Goal: Transaction & Acquisition: Purchase product/service

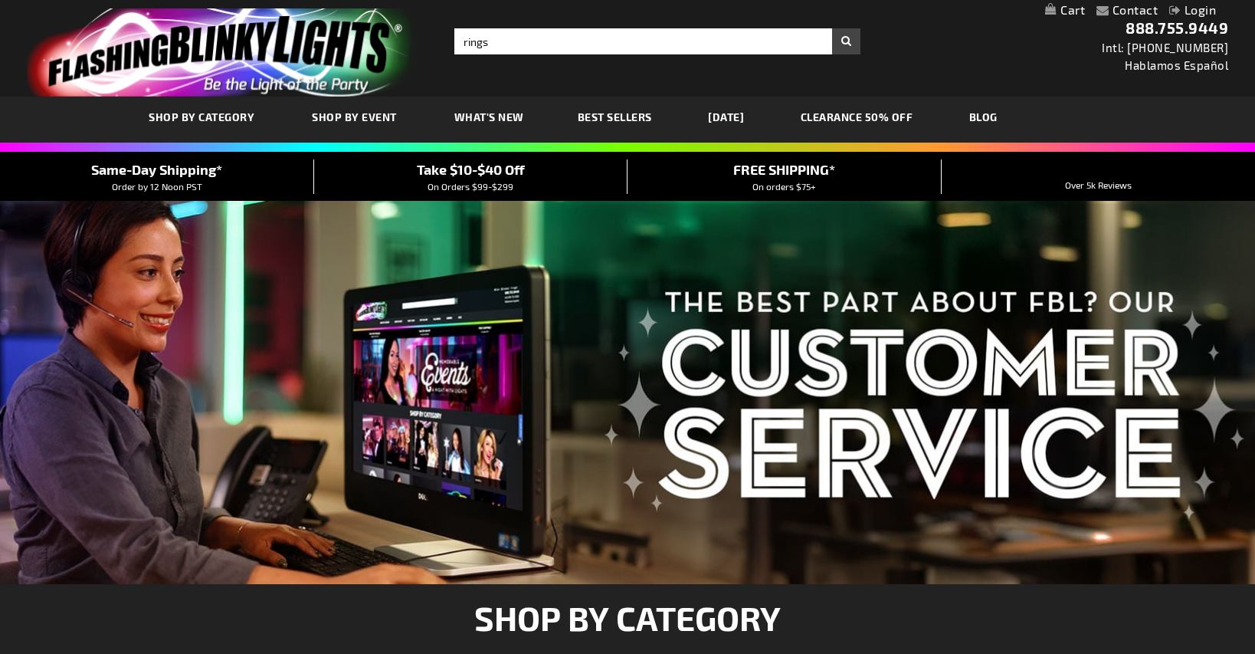
type input "rings"
click at [832, 28] on button "Search" at bounding box center [846, 41] width 28 height 26
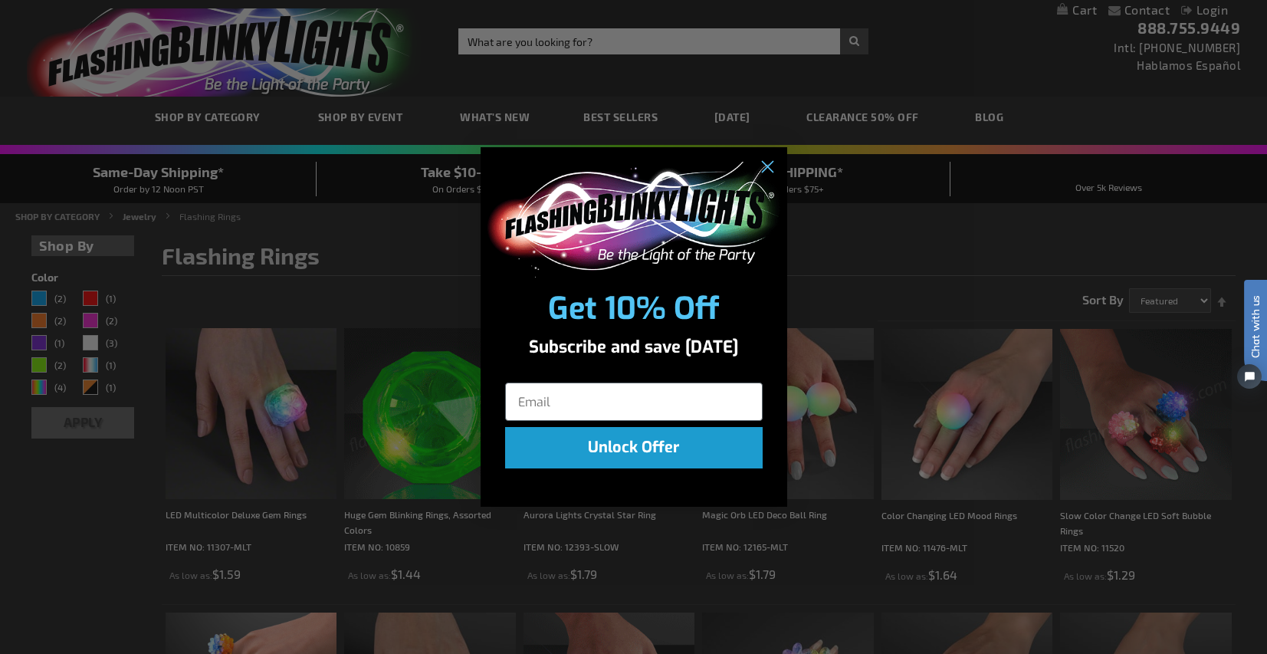
click at [247, 105] on div "Close dialog Get 10% Off Subscribe and save today Unlock Offer Submit" at bounding box center [633, 327] width 1267 height 654
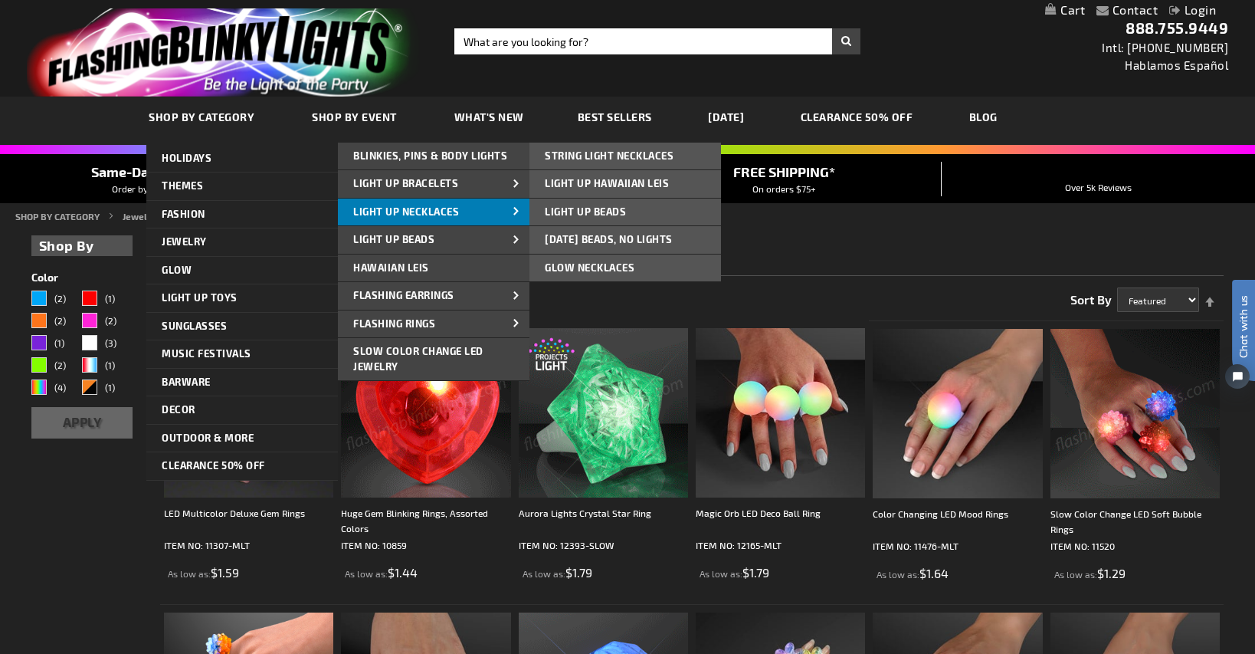
click at [434, 208] on span "Light Up Necklaces" at bounding box center [406, 211] width 106 height 12
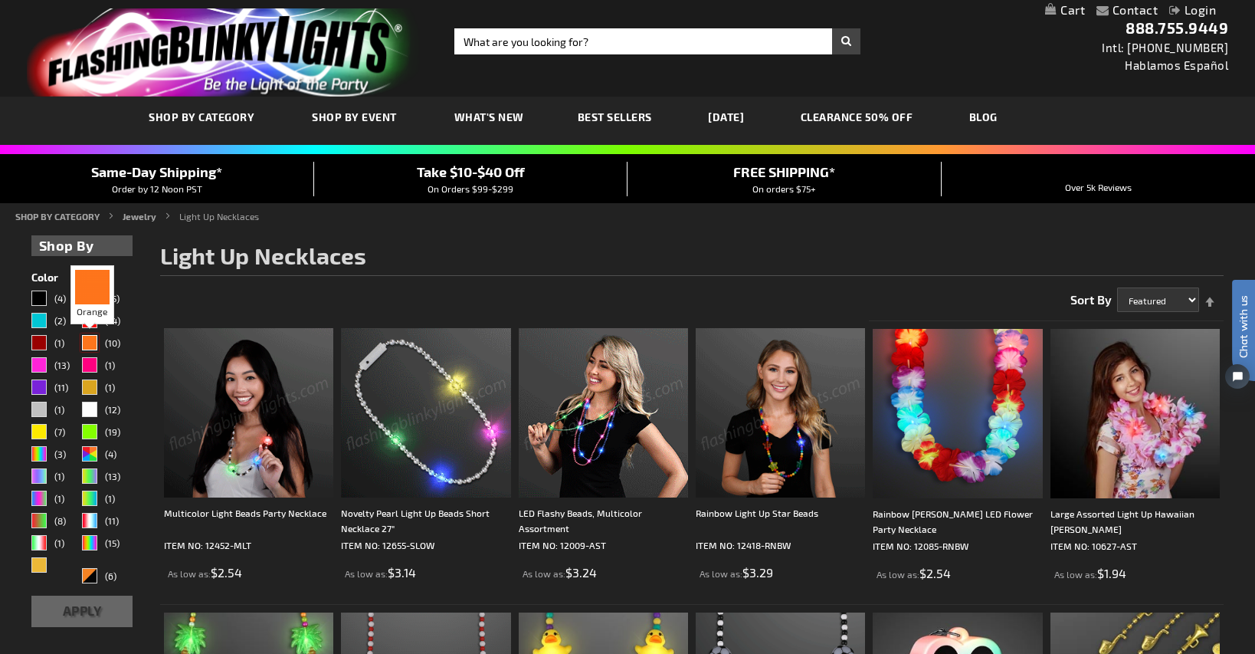
click at [93, 339] on div "Orange" at bounding box center [89, 342] width 15 height 15
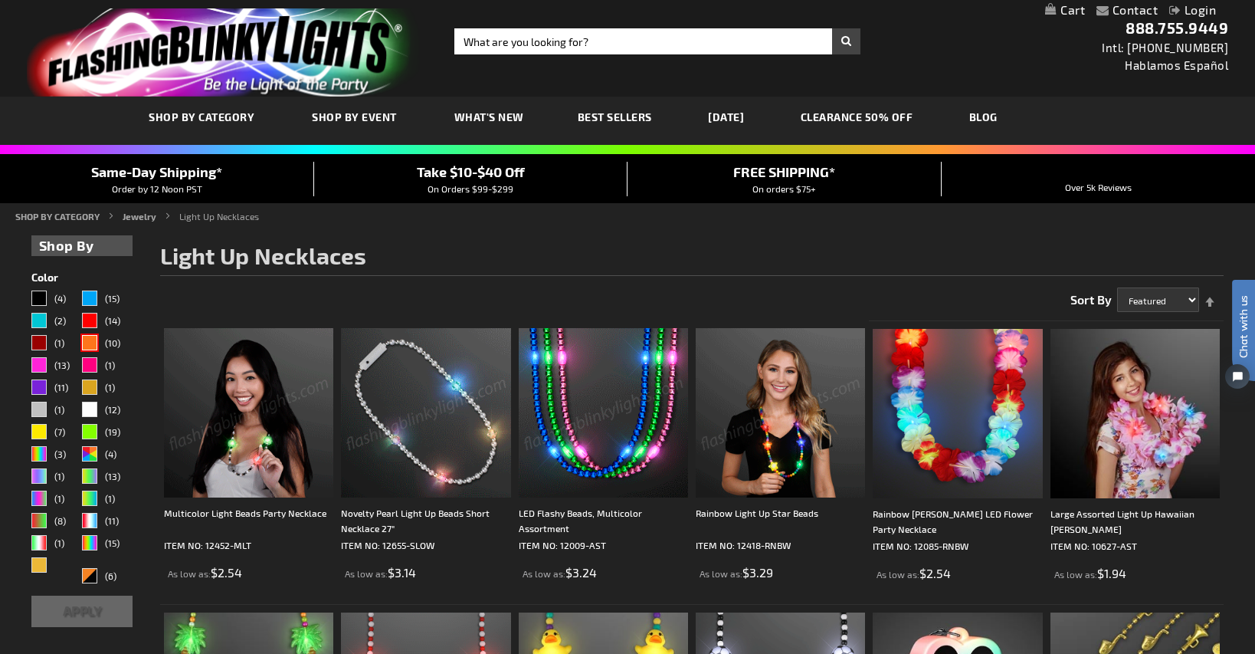
click at [100, 609] on button "Apply" at bounding box center [81, 610] width 101 height 31
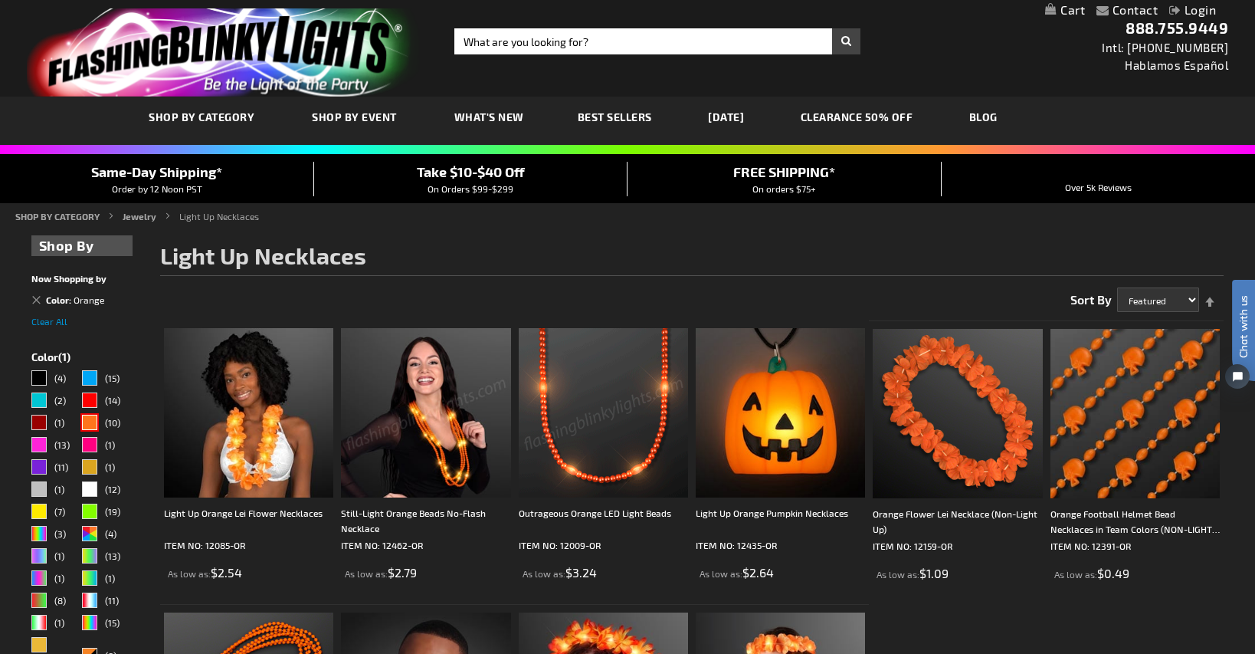
drag, startPoint x: 638, startPoint y: 365, endPoint x: 414, endPoint y: 371, distance: 223.8
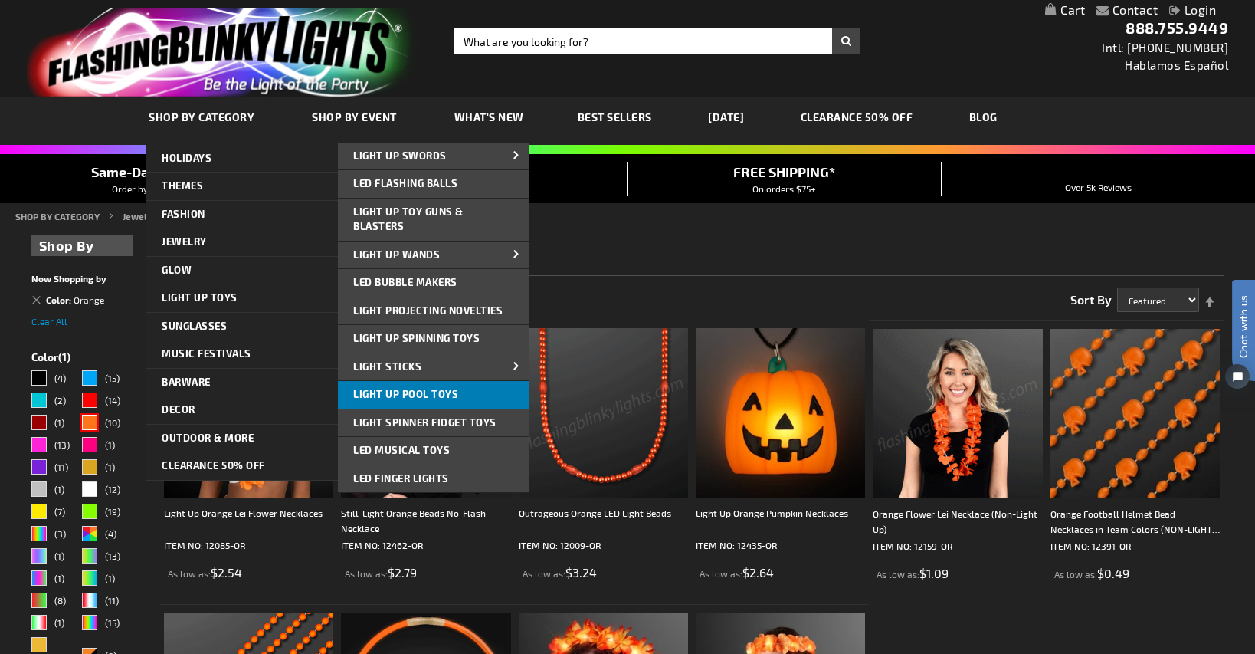
click at [415, 387] on link "Light Up Pool Toys" at bounding box center [434, 395] width 192 height 28
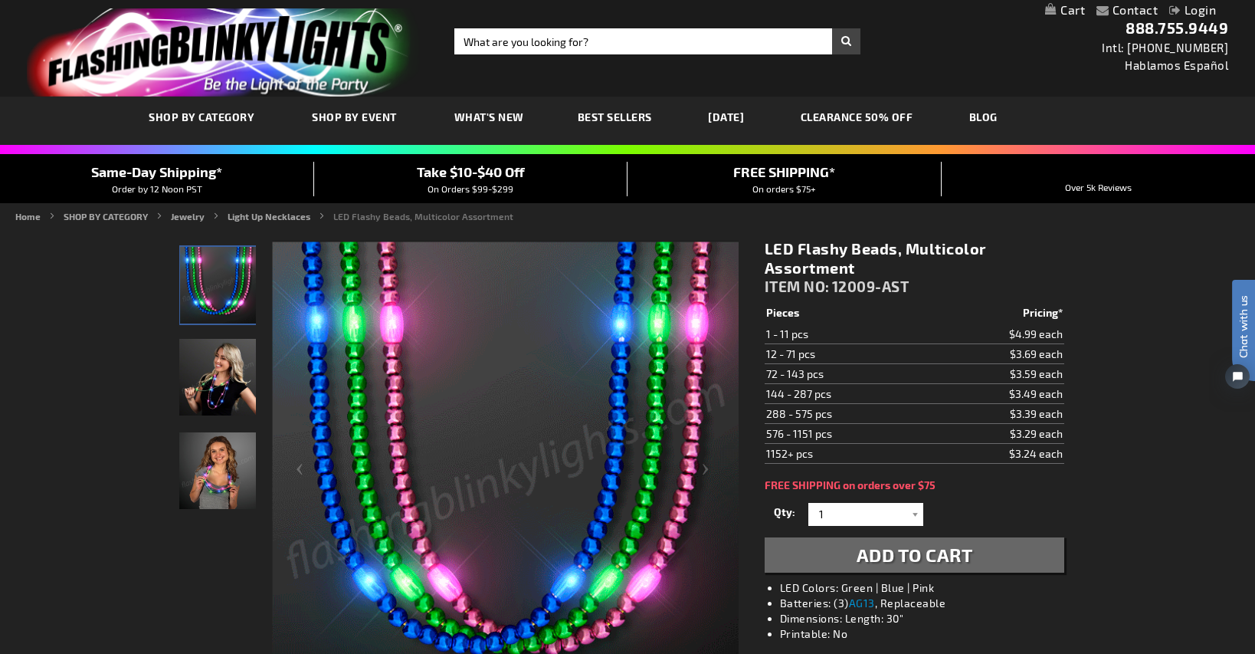
drag, startPoint x: 771, startPoint y: 339, endPoint x: 1060, endPoint y: 372, distance: 291.5
click at [1060, 372] on tbody "Pieces Pricing* 1 - 11 pcs $4.99 each 12 - 71 pcs $3.69 each 72 - 143 pcs $3.59…" at bounding box center [915, 383] width 300 height 161
click at [916, 516] on div at bounding box center [915, 514] width 15 height 23
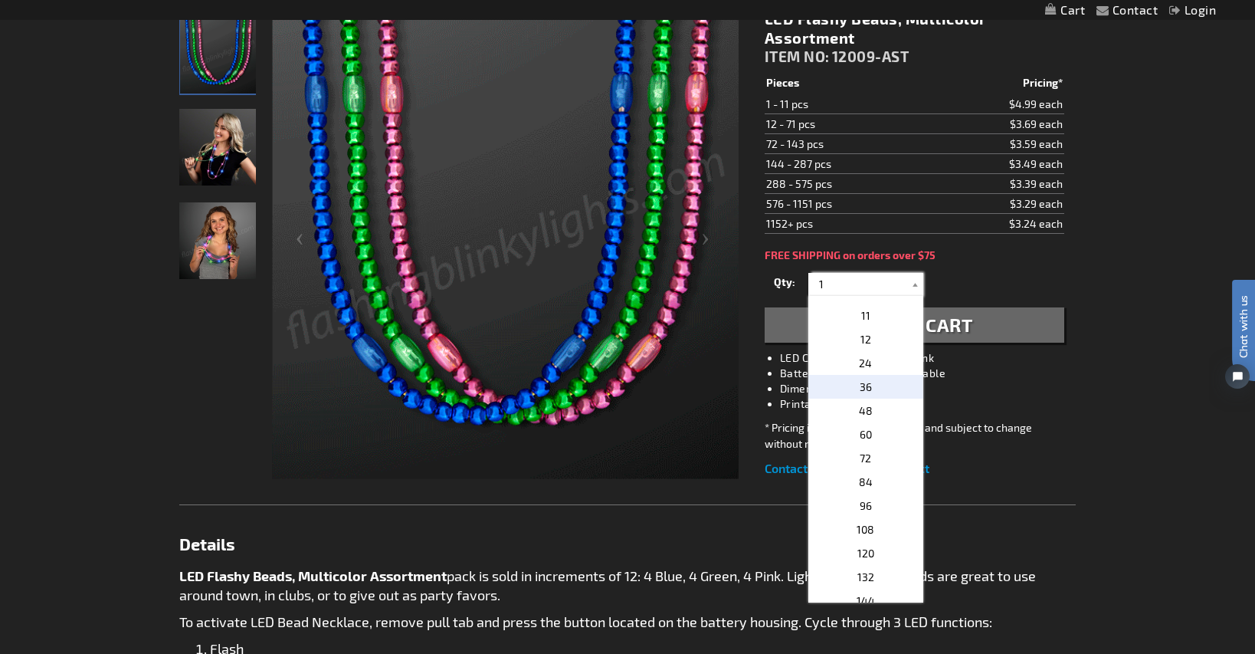
scroll to position [306, 0]
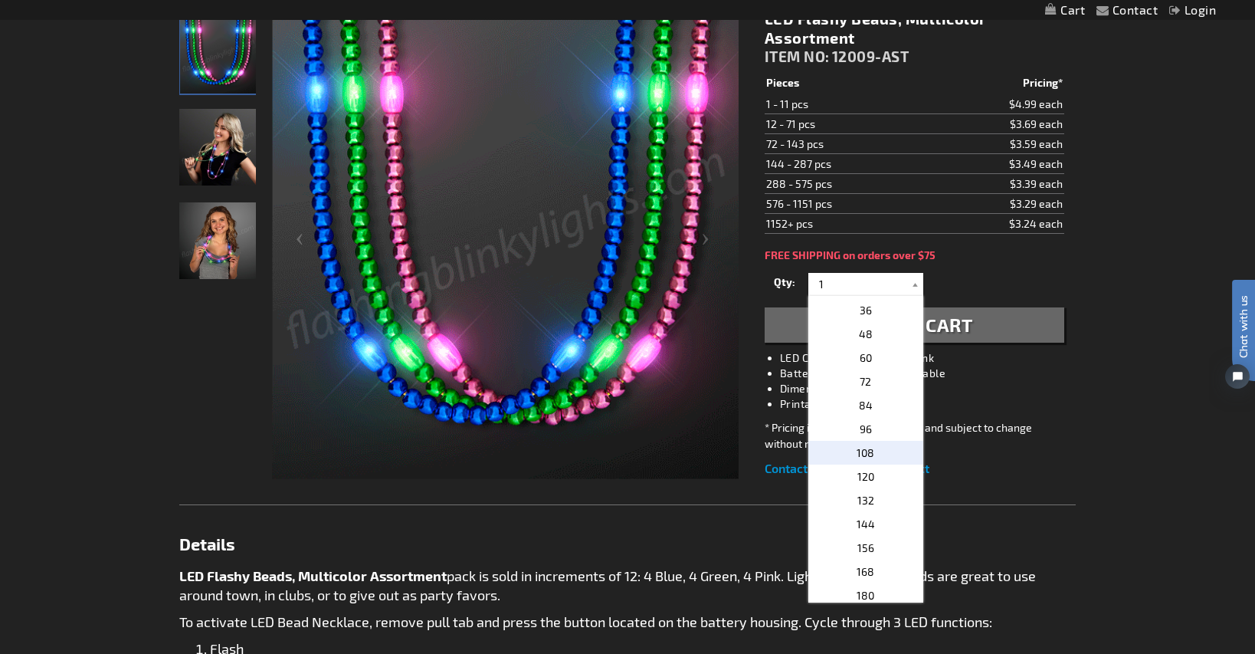
click at [875, 443] on p "108" at bounding box center [865, 453] width 115 height 24
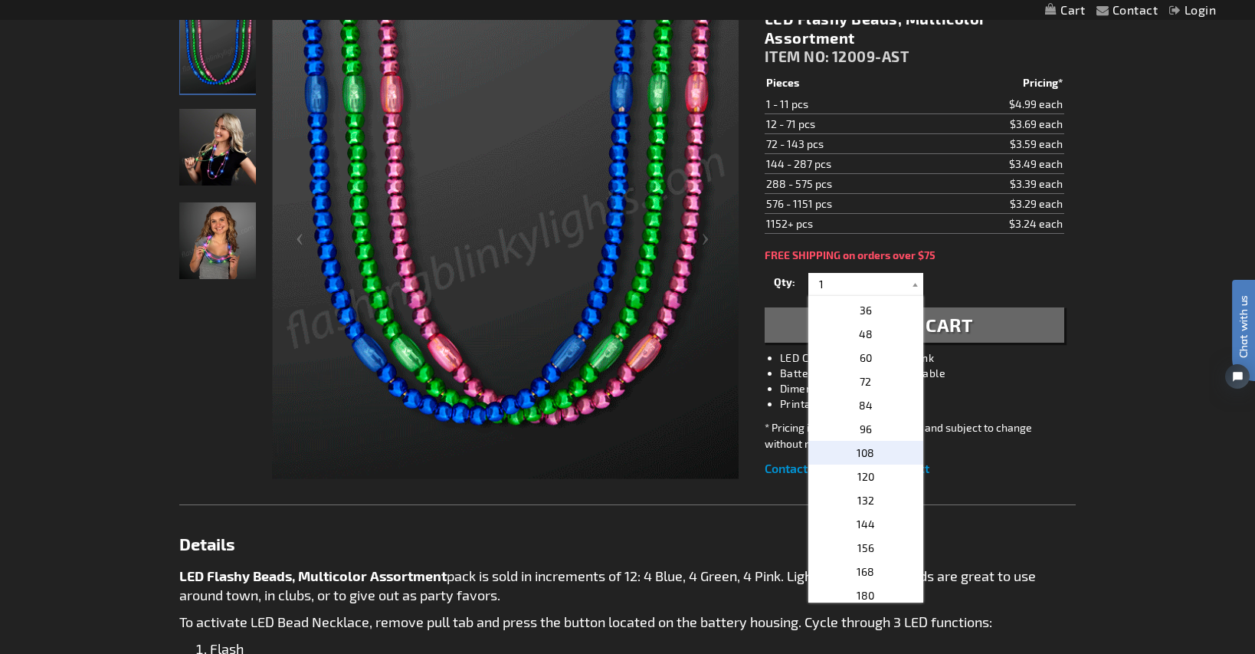
type input "108"
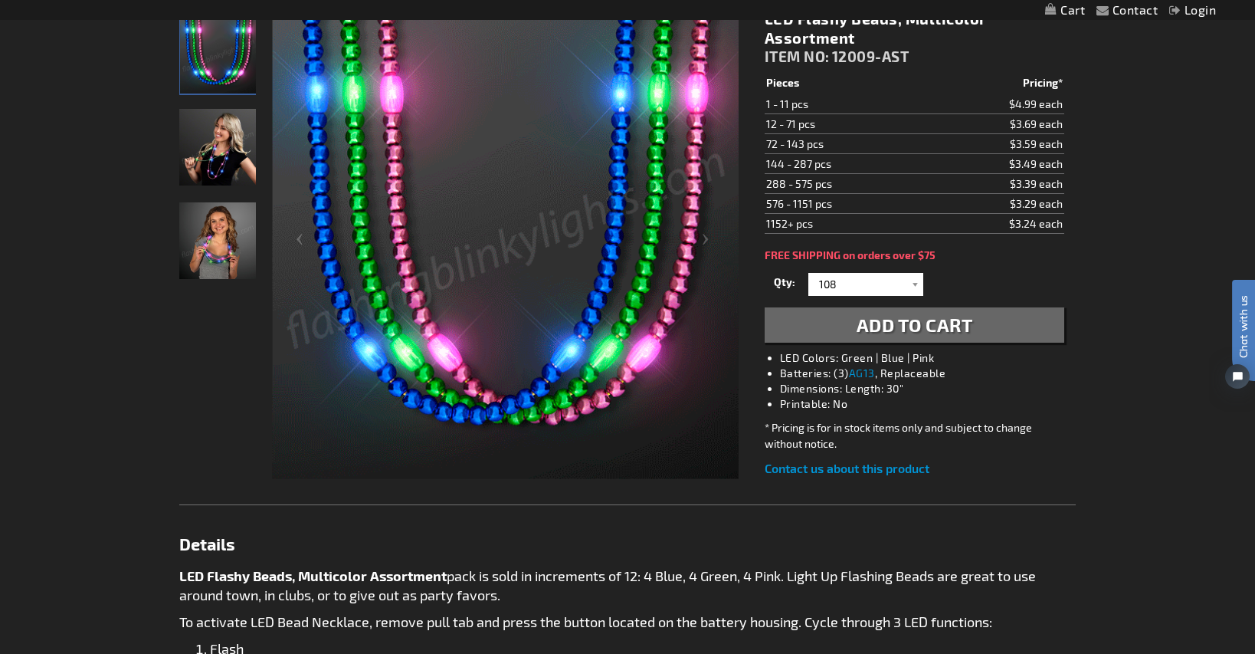
click at [996, 333] on button "Add to Cart" at bounding box center [915, 324] width 300 height 35
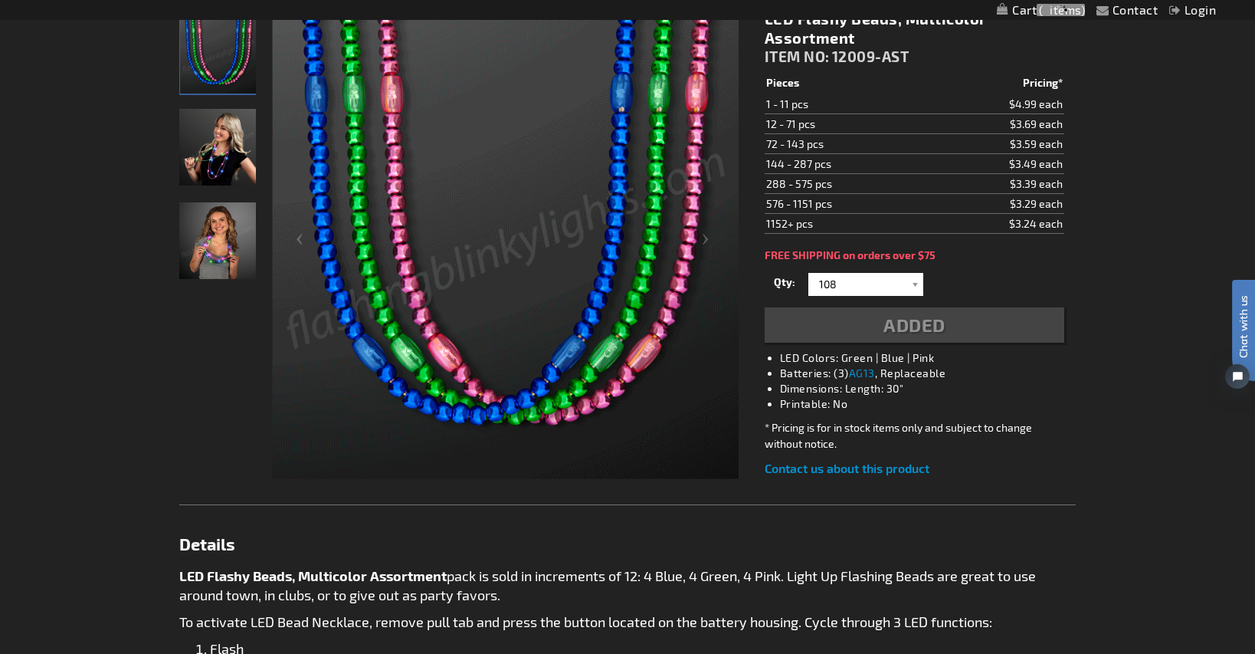
scroll to position [0, 0]
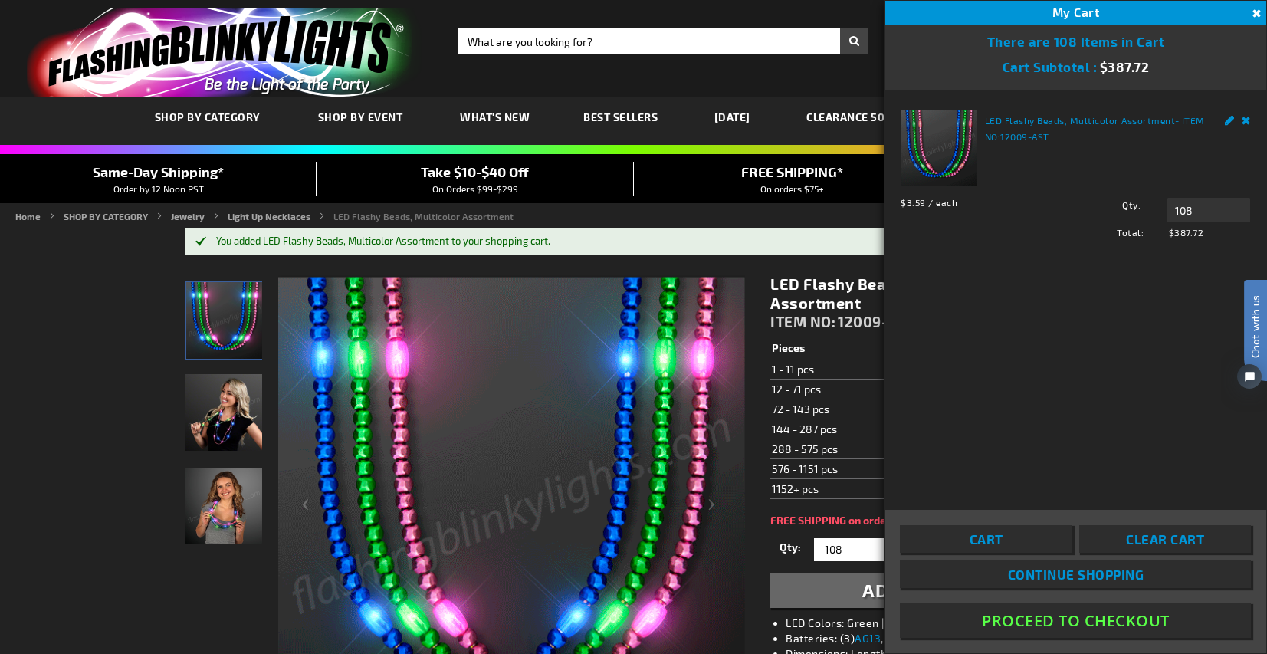
click at [1254, 14] on button "Close" at bounding box center [1254, 13] width 17 height 17
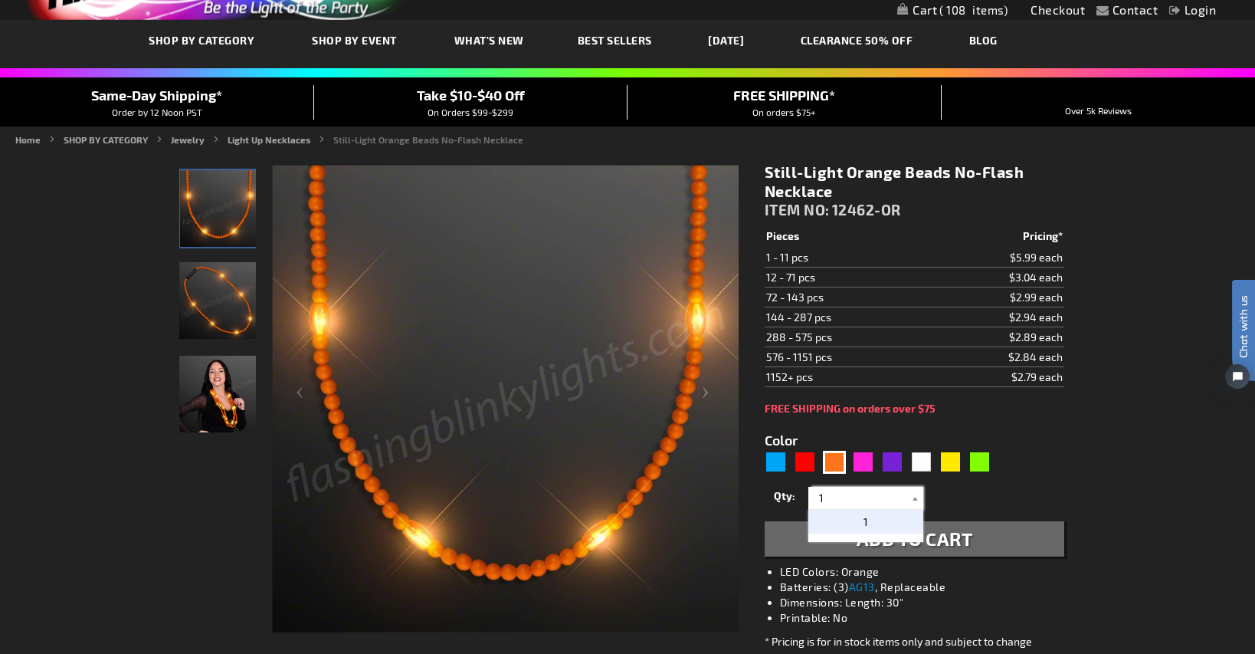
click at [847, 504] on input "1" at bounding box center [867, 498] width 111 height 23
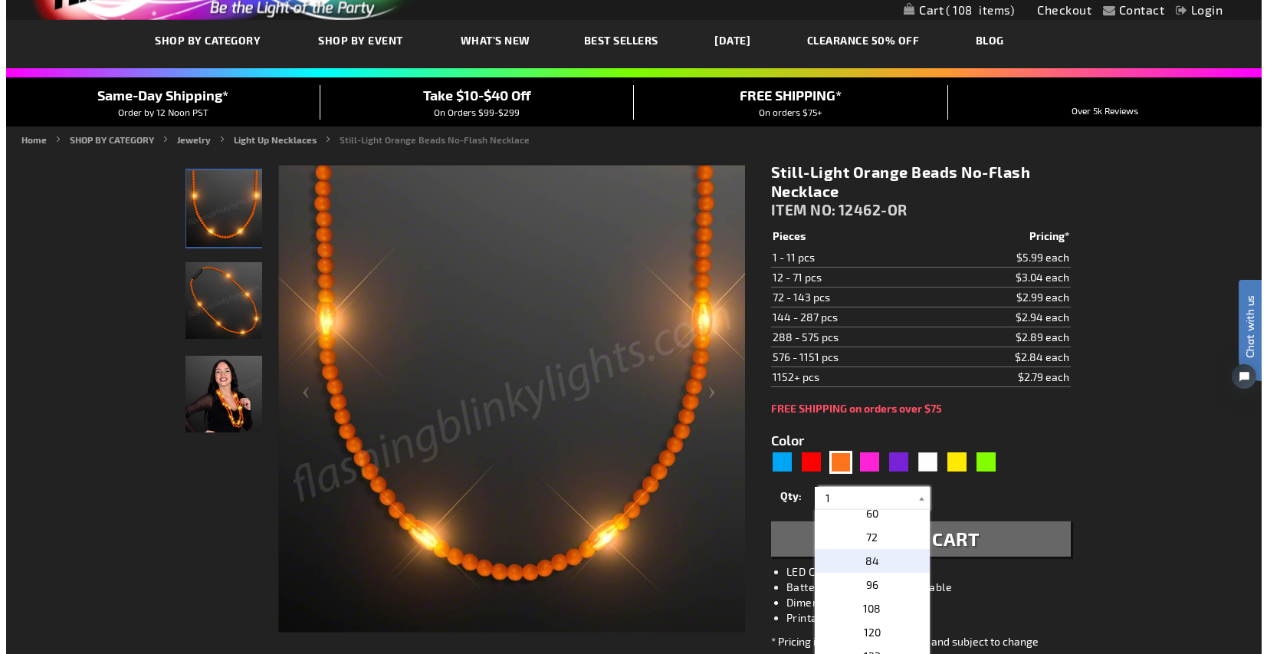
scroll to position [383, 0]
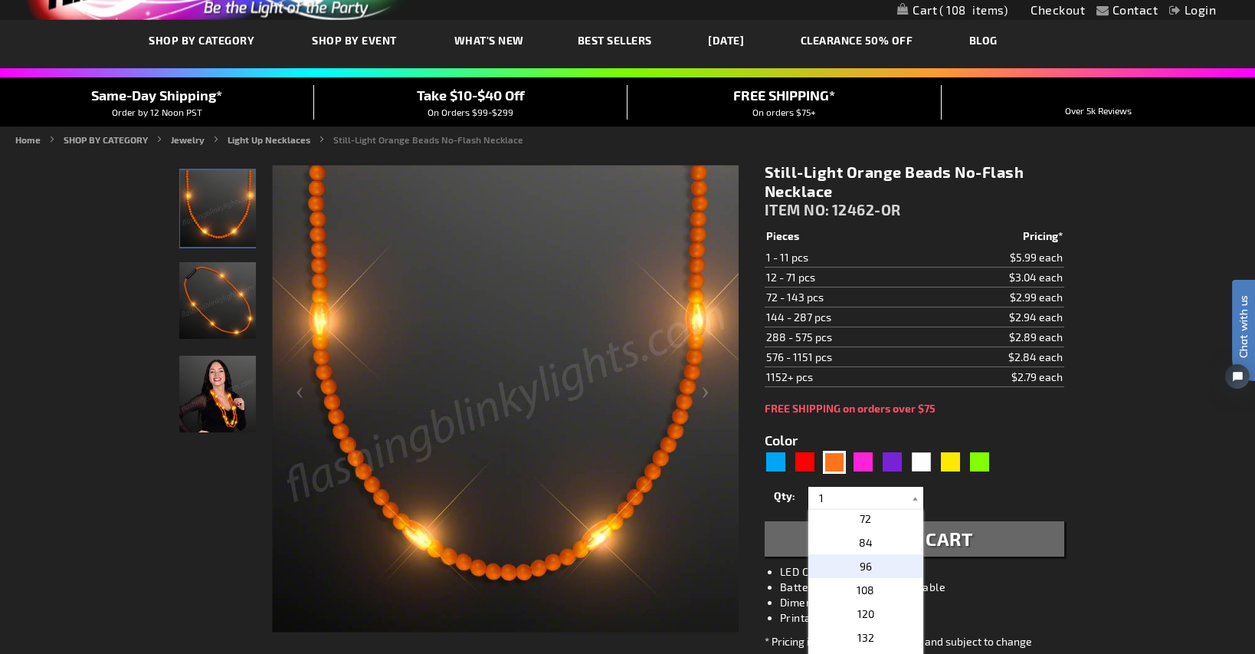
click at [890, 559] on p "96" at bounding box center [865, 566] width 115 height 24
type input "96"
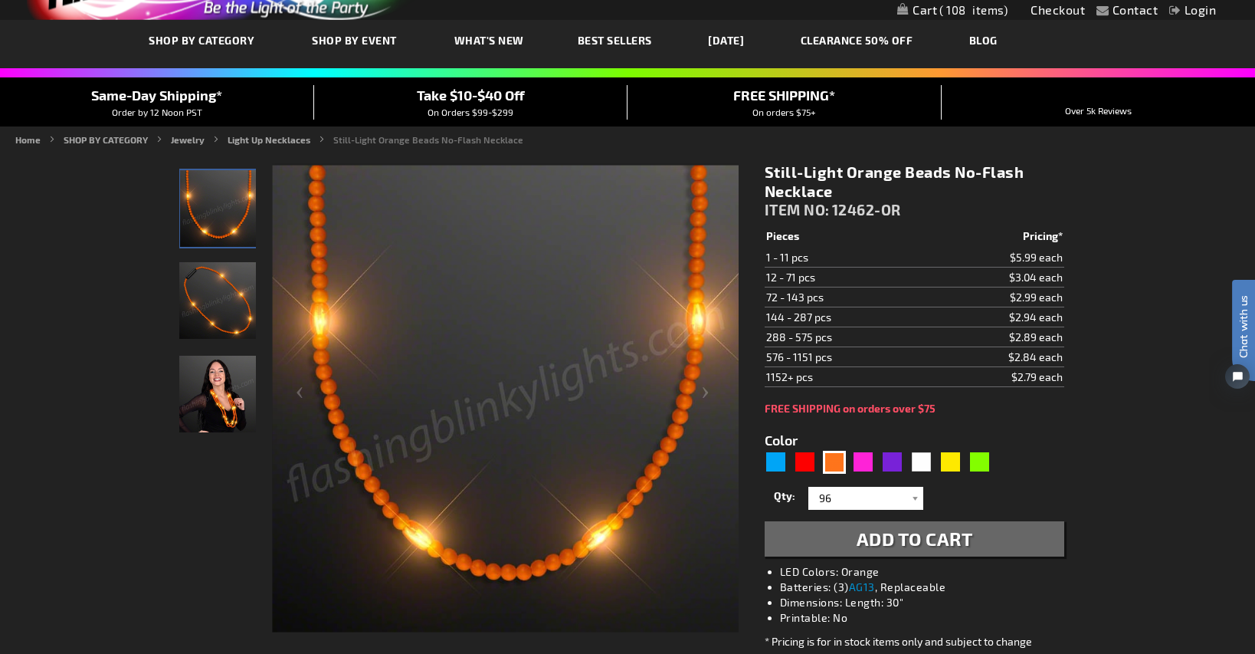
click at [942, 533] on span "Add to Cart" at bounding box center [915, 538] width 116 height 22
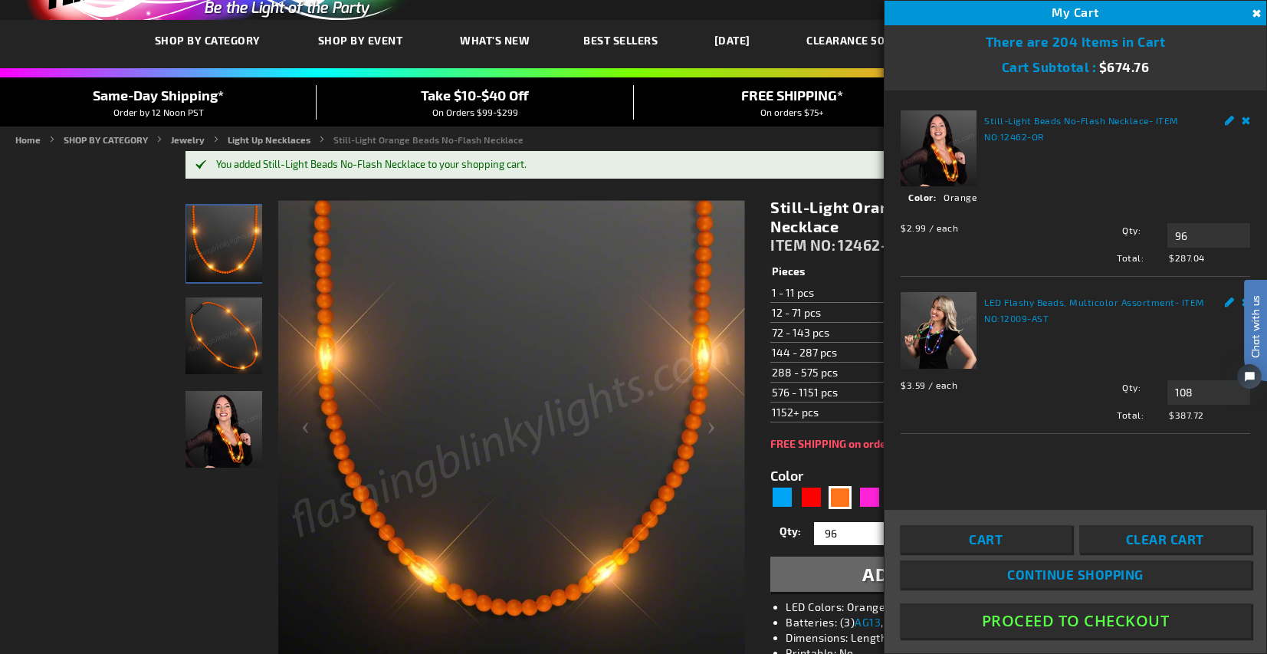
click at [1242, 303] on div "Chat with us" at bounding box center [1247, 349] width 38 height 107
click at [1244, 300] on span "Chat with us" at bounding box center [1255, 325] width 23 height 63
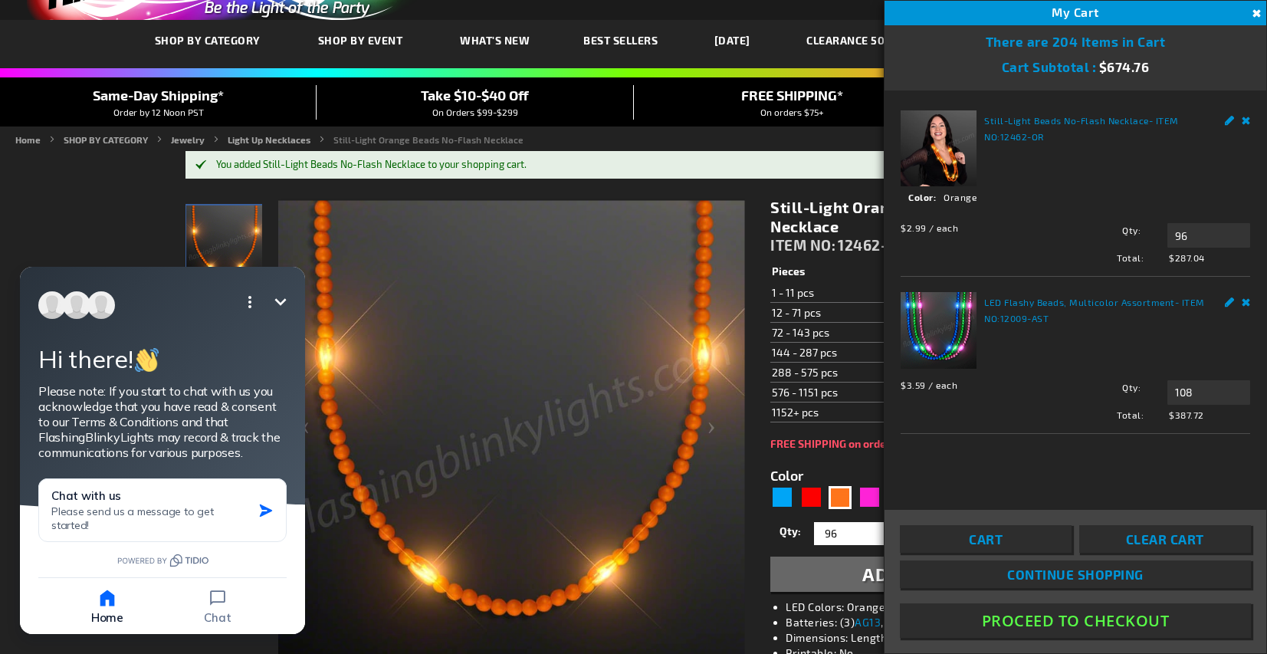
click at [1247, 303] on link "Remove" at bounding box center [1245, 300] width 9 height 16
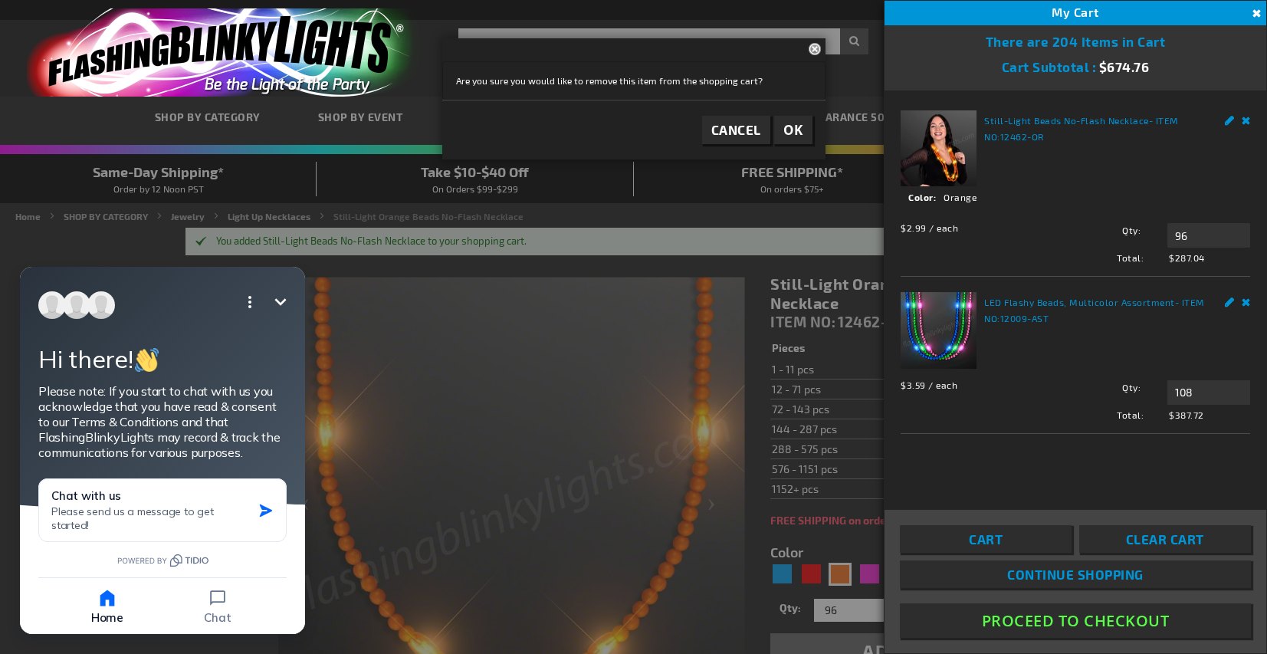
click at [1248, 300] on link "Remove" at bounding box center [1245, 300] width 9 height 16
click at [281, 303] on icon "Minimize" at bounding box center [280, 301] width 11 height 7
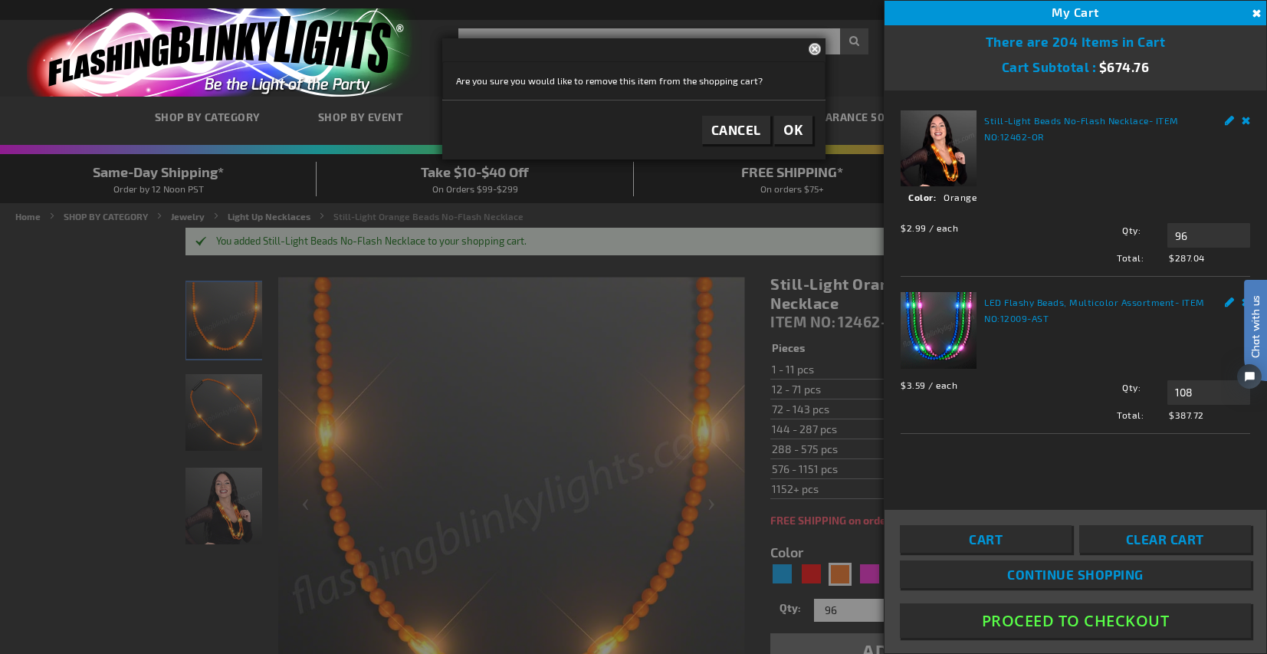
click at [1242, 303] on div "Chat with us" at bounding box center [1247, 349] width 38 height 107
click at [4, 525] on div at bounding box center [633, 327] width 1267 height 654
click at [100, 510] on div at bounding box center [633, 327] width 1267 height 654
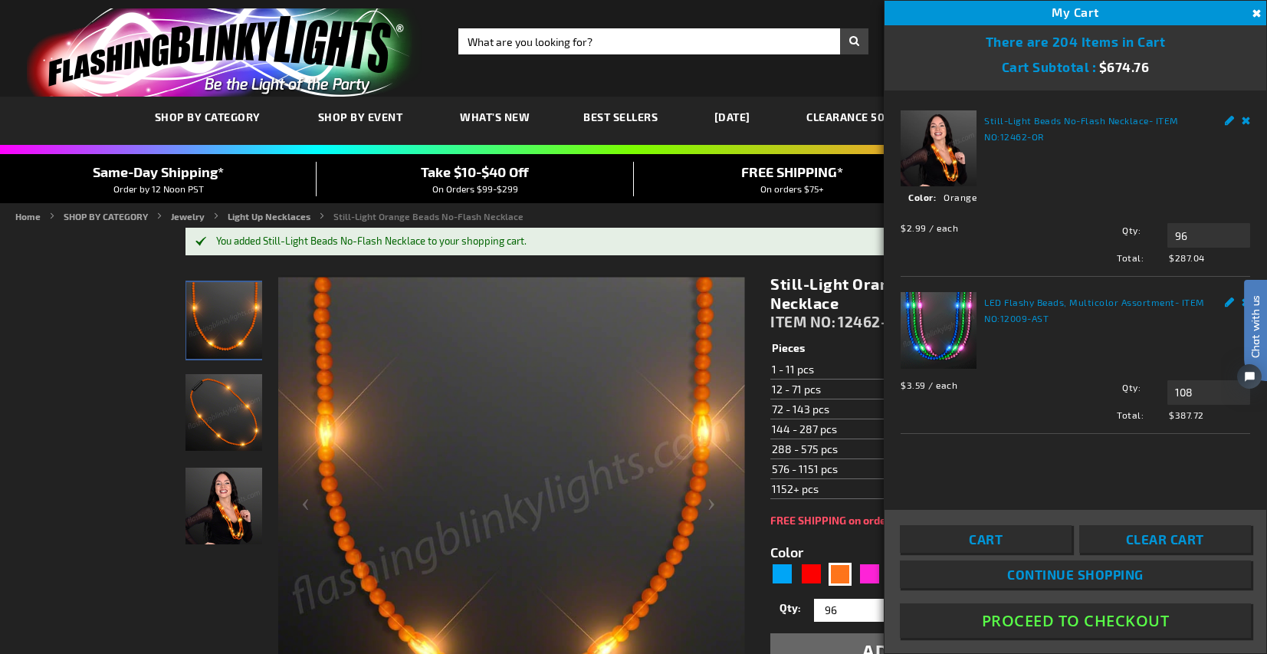
click at [1253, 8] on button "Close" at bounding box center [1254, 13] width 17 height 17
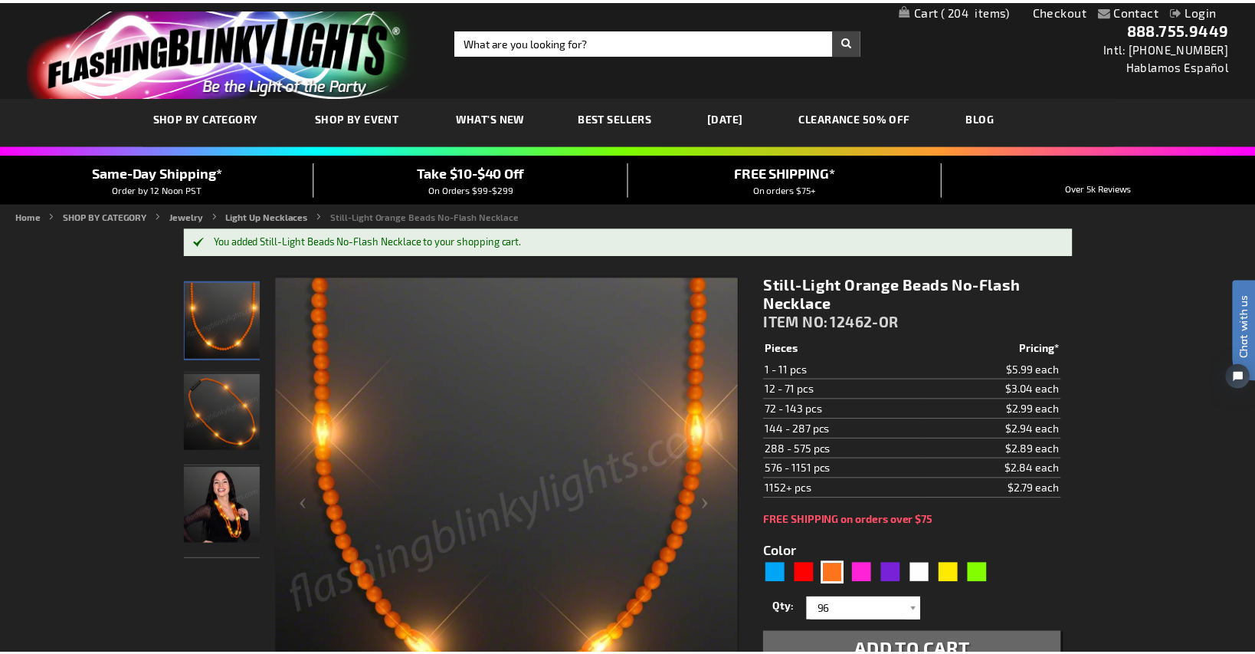
scroll to position [15, 0]
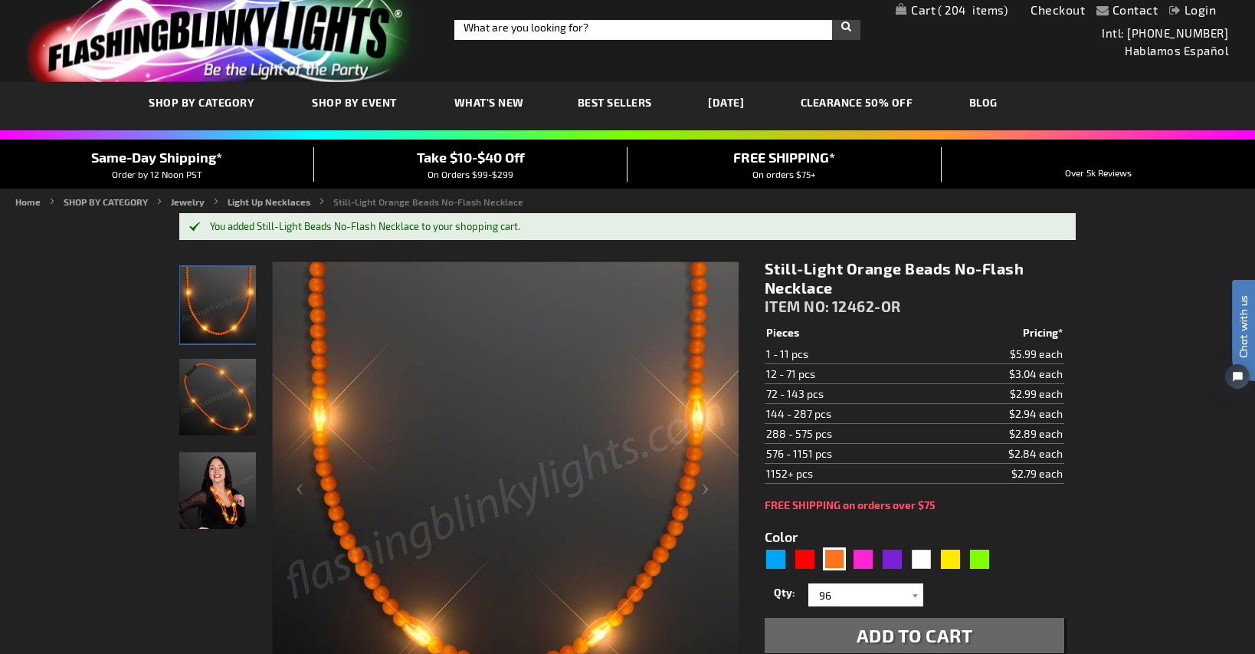
click at [220, 512] on img "Woman displaying Light Up Orange Beaded Necklace, No-Flash" at bounding box center [217, 490] width 77 height 77
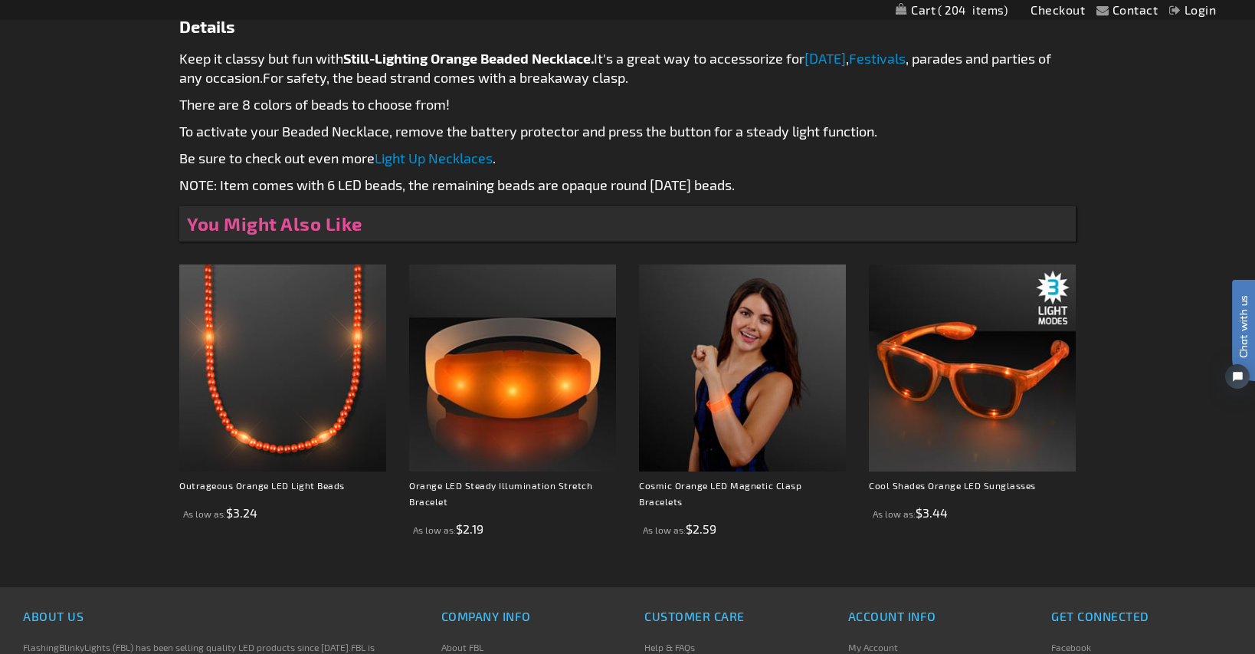
scroll to position [843, 0]
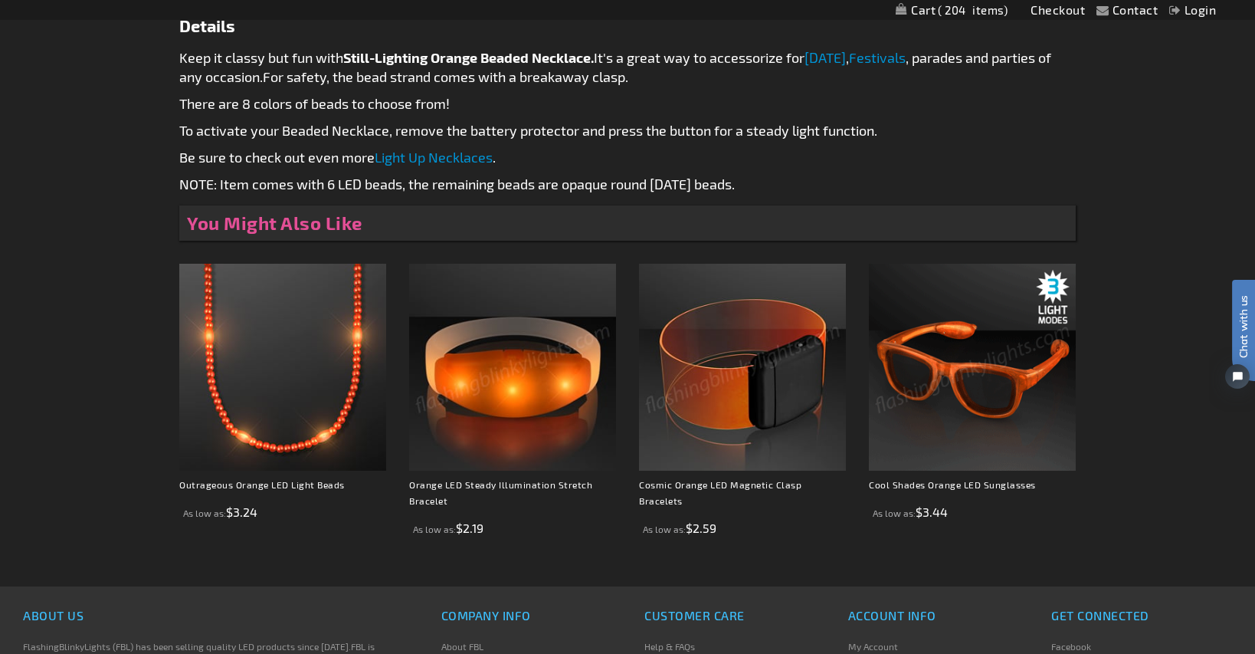
click at [516, 315] on img at bounding box center [512, 367] width 207 height 207
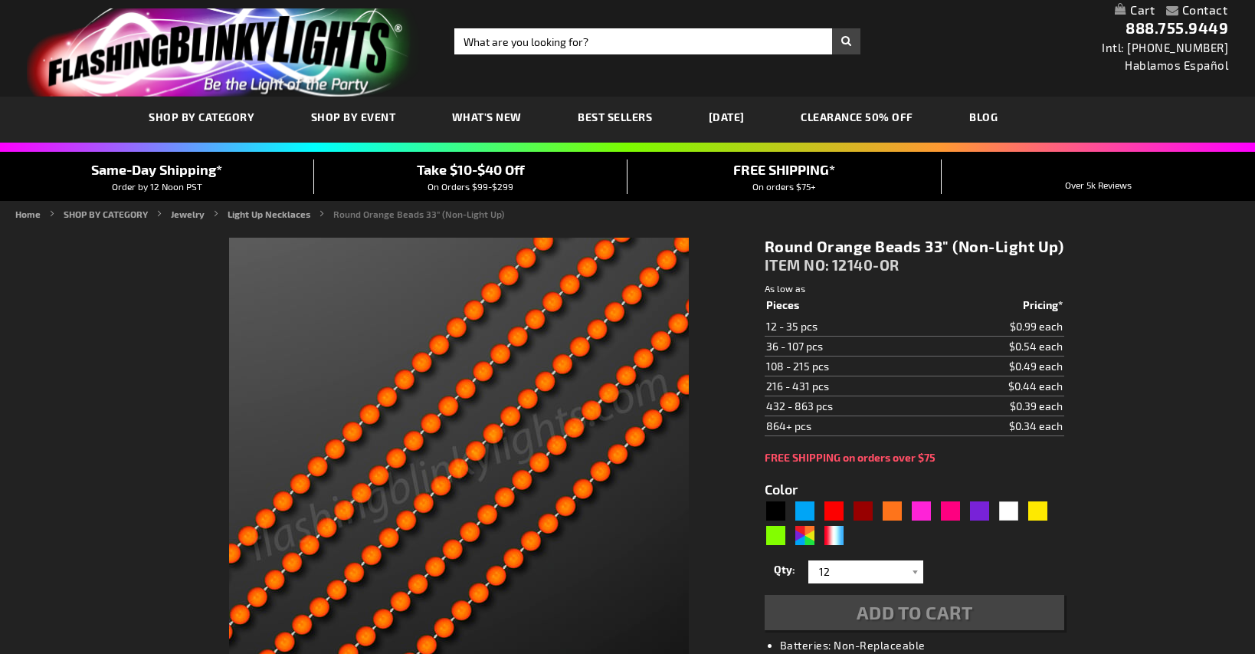
type input "5637"
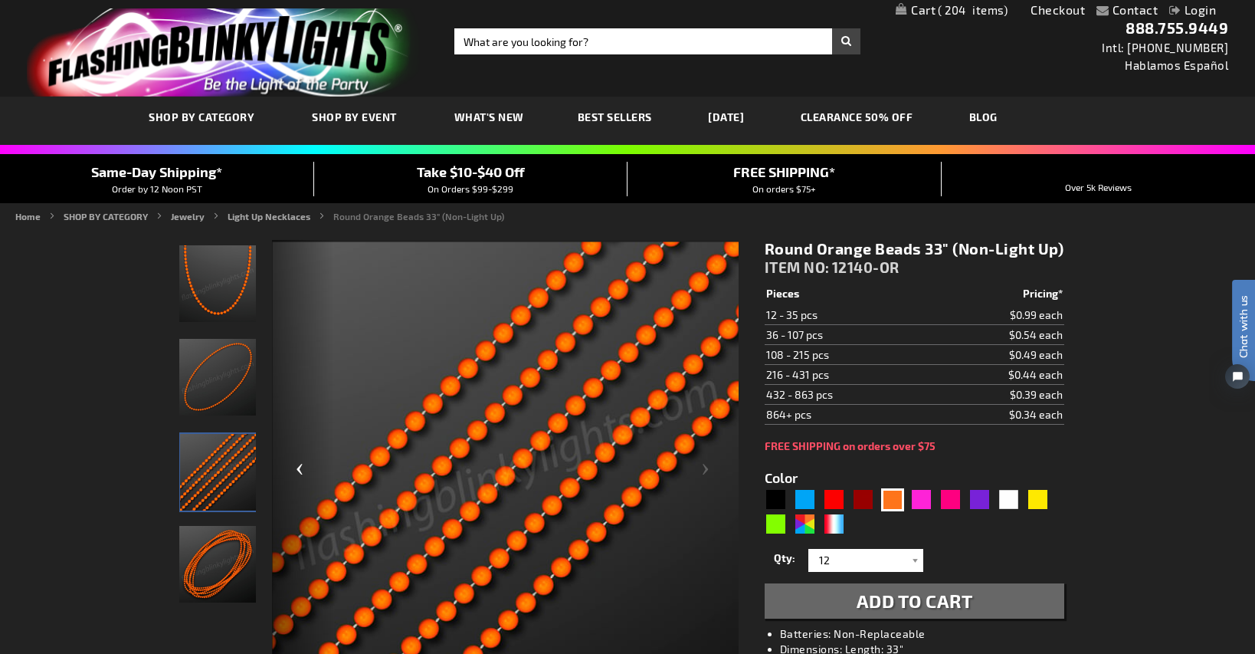
scroll to position [77, 0]
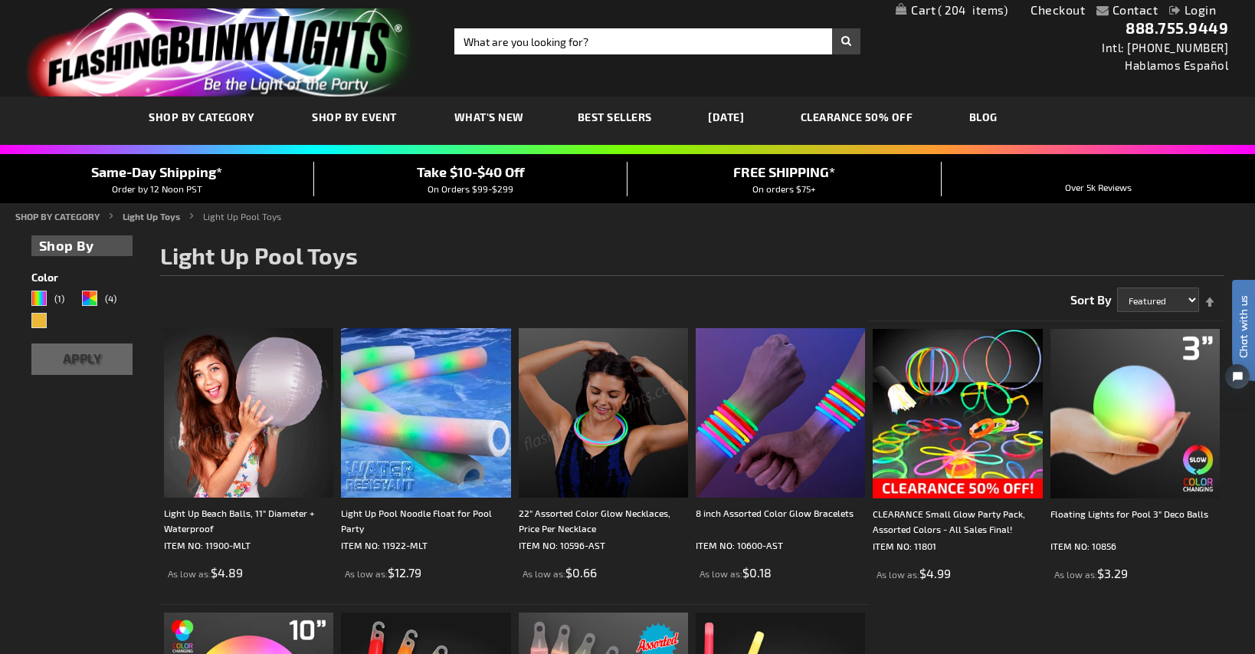
drag, startPoint x: 252, startPoint y: 211, endPoint x: 728, endPoint y: 3, distance: 519.2
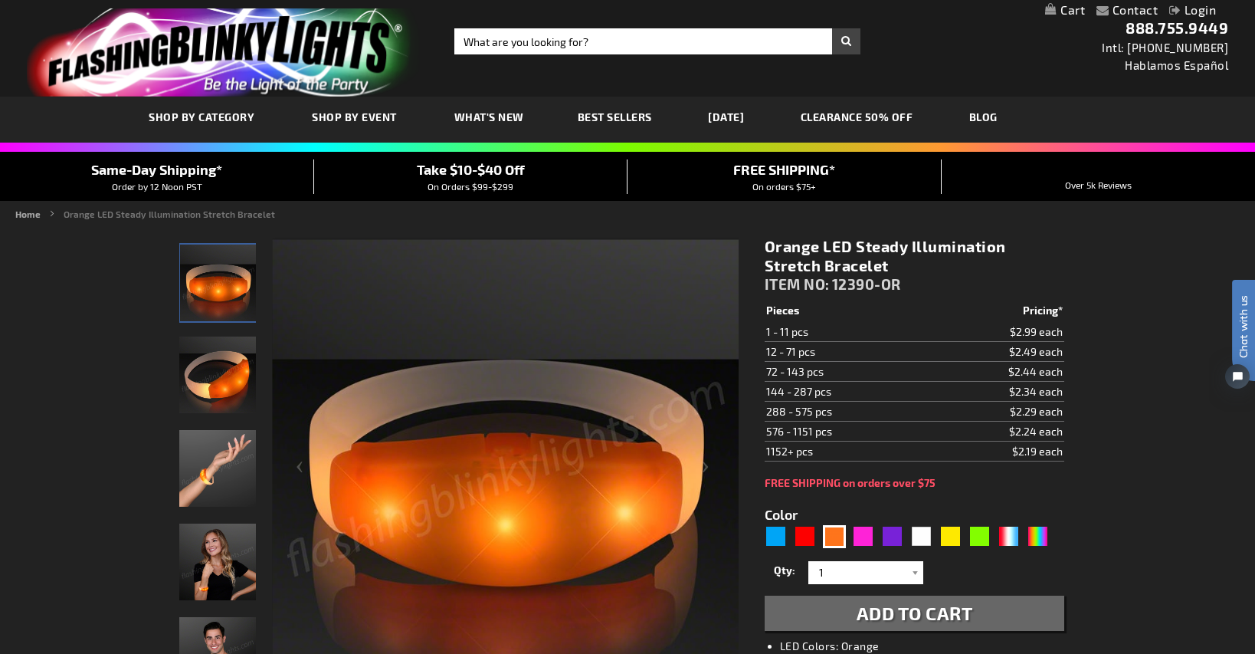
click at [221, 572] on img "Female displaying Light Up Orange Illumination Stretch Bracelet" at bounding box center [217, 561] width 77 height 77
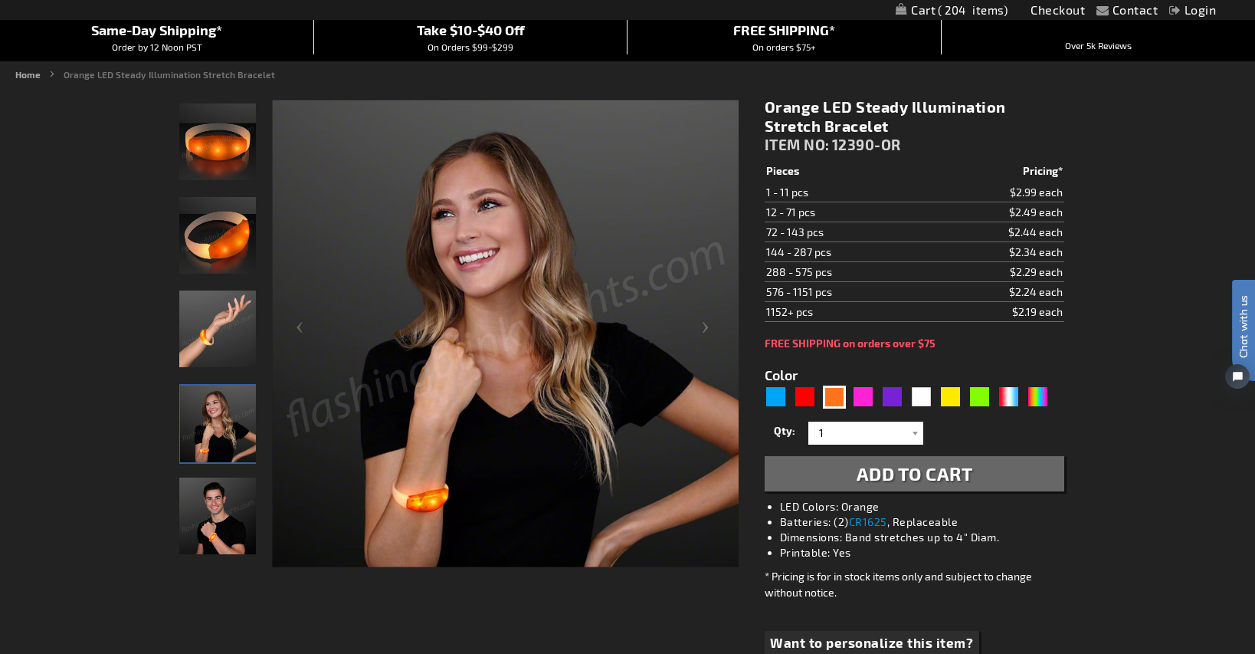
scroll to position [153, 0]
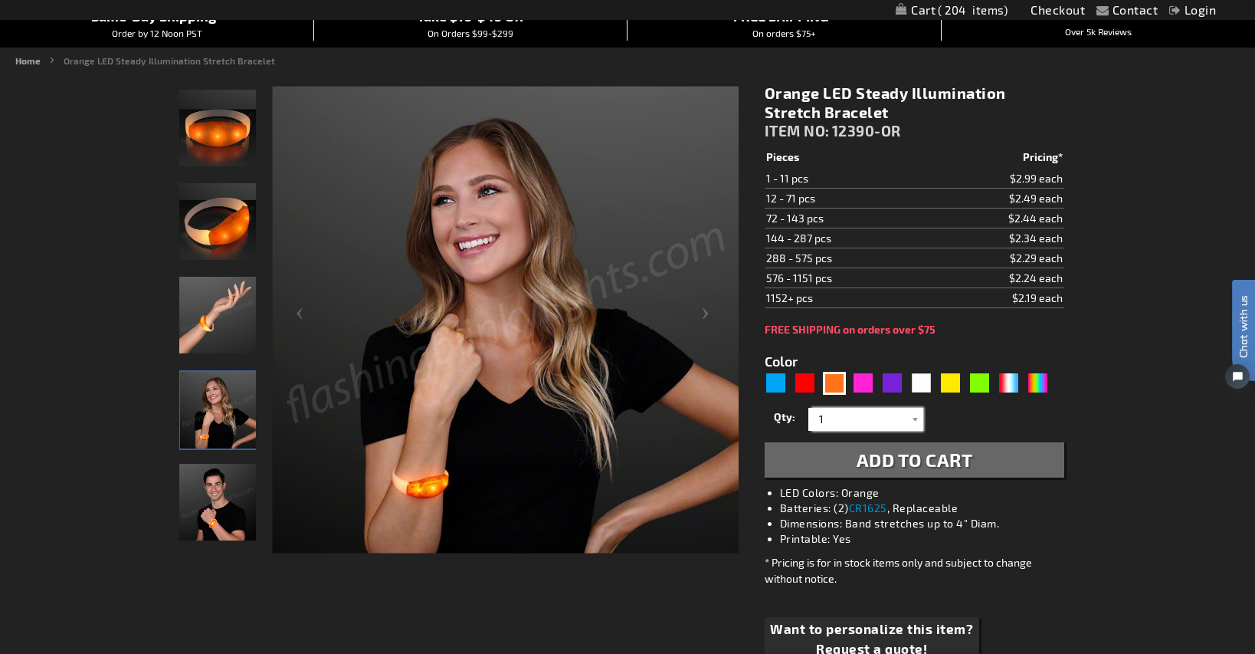
click at [847, 426] on input "1" at bounding box center [867, 419] width 111 height 23
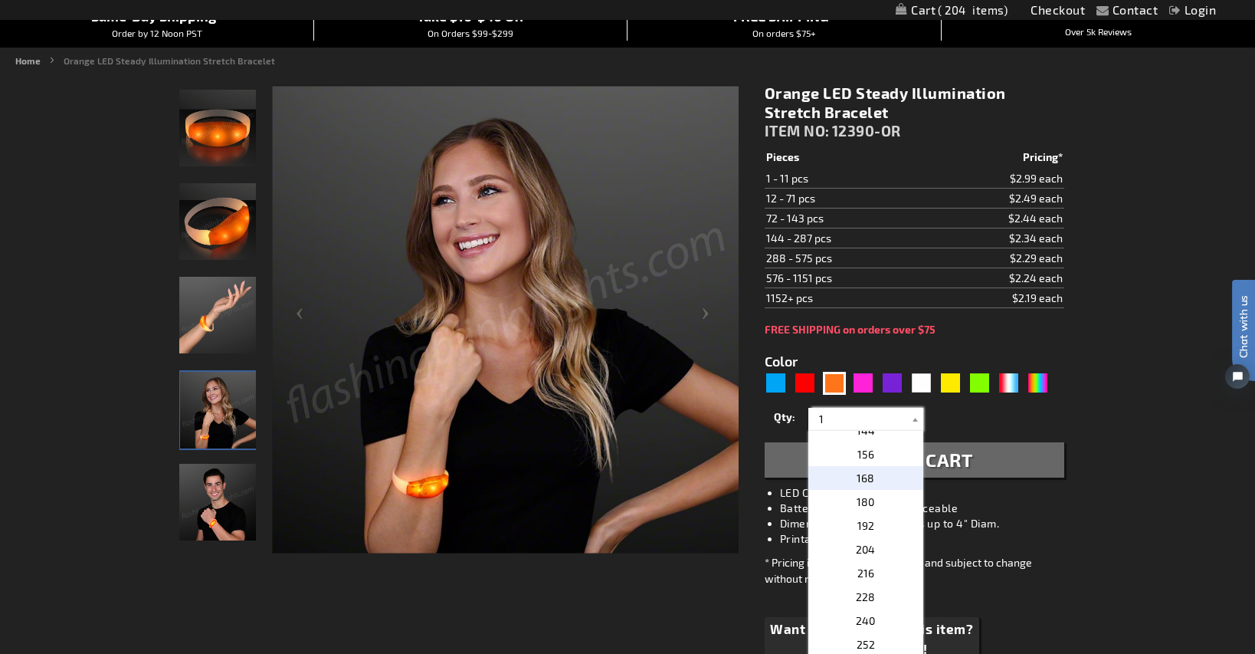
scroll to position [536, 0]
click at [891, 542] on p "204" at bounding box center [865, 548] width 115 height 24
type input "204"
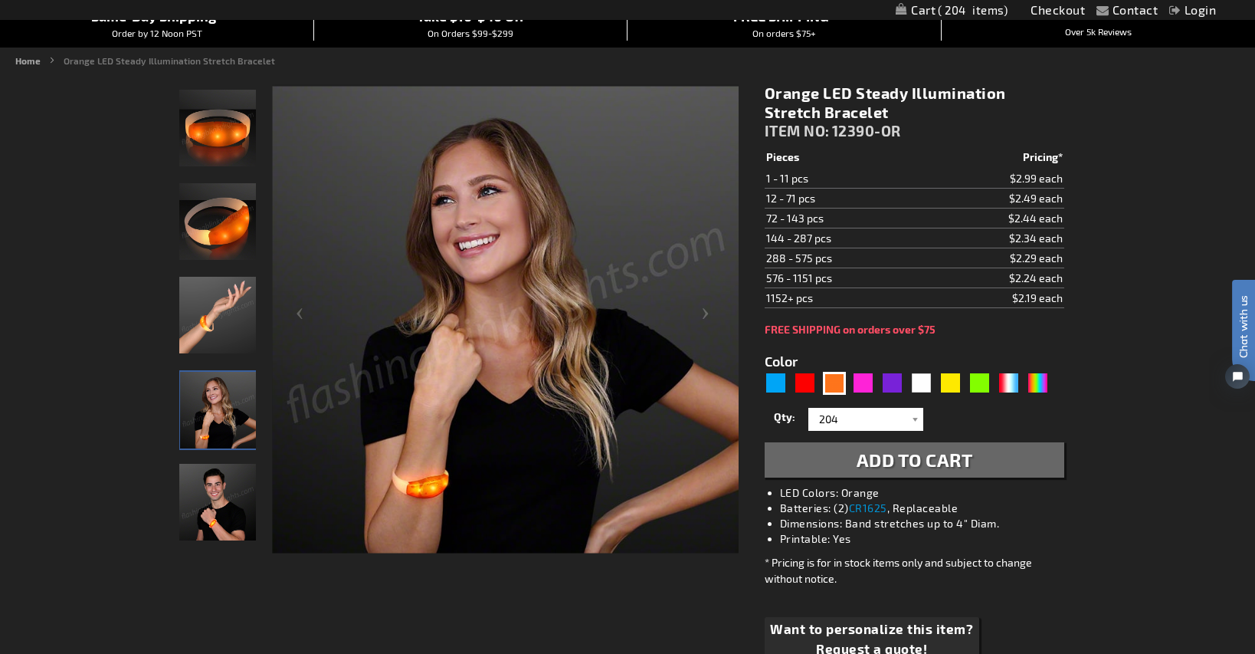
click at [952, 460] on span "Add to Cart" at bounding box center [915, 459] width 116 height 22
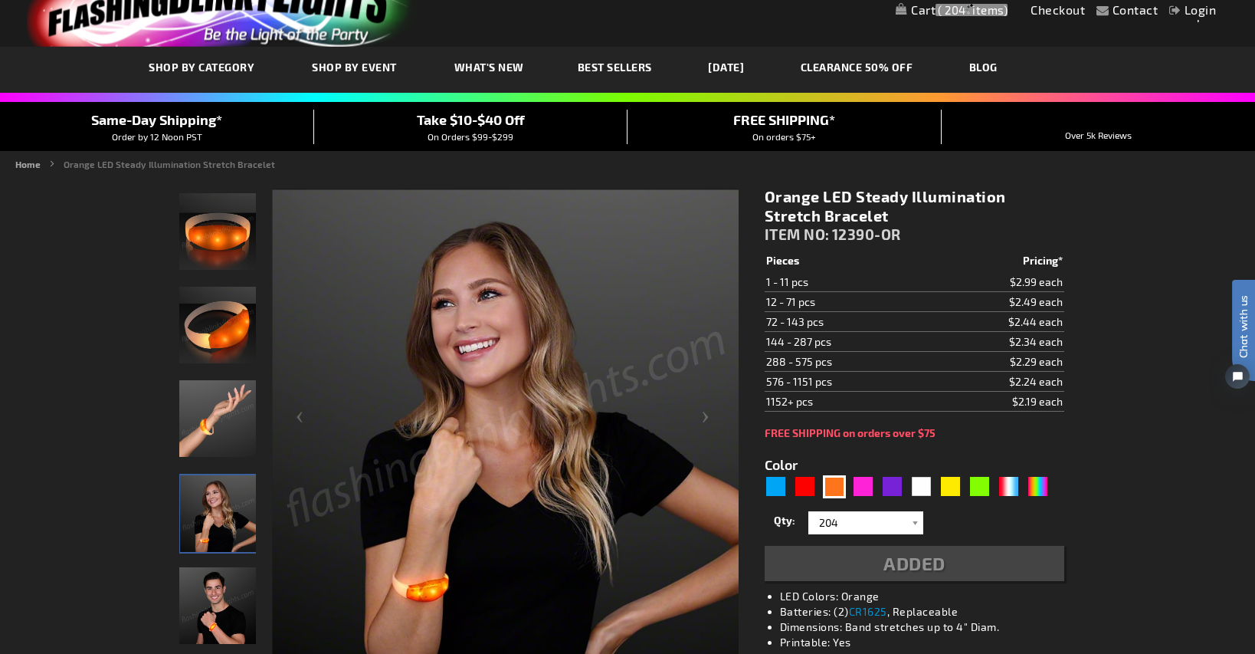
scroll to position [0, 0]
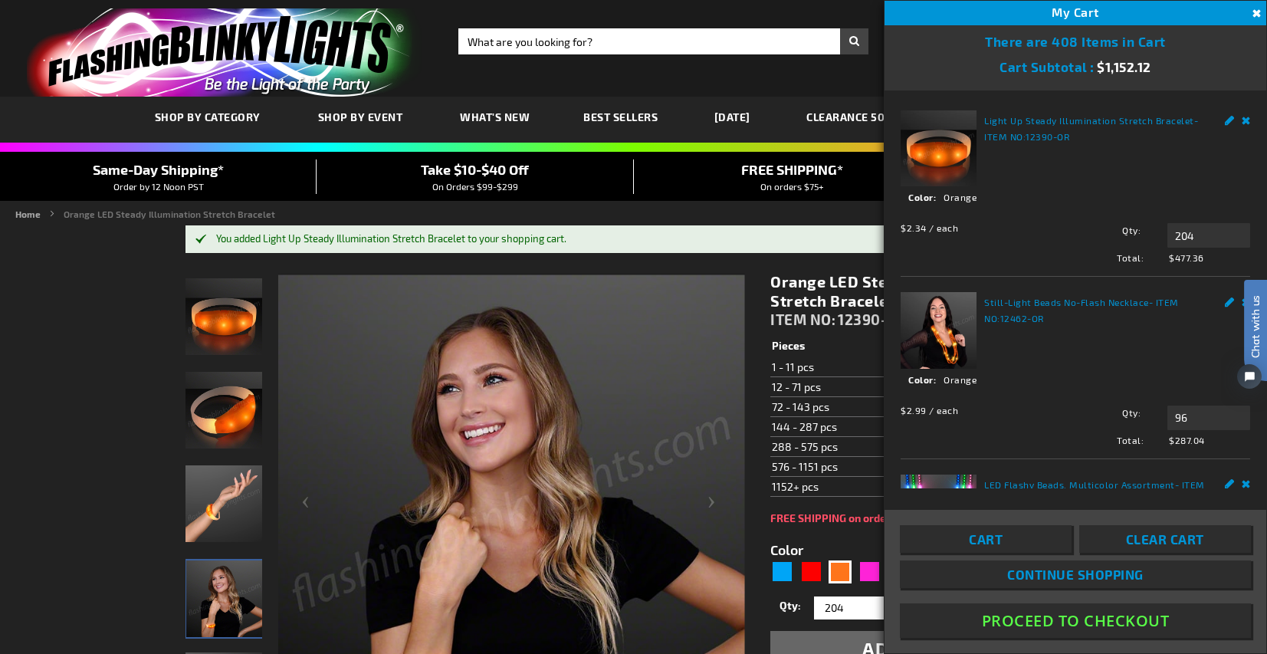
click at [1241, 120] on link "Remove" at bounding box center [1245, 118] width 9 height 16
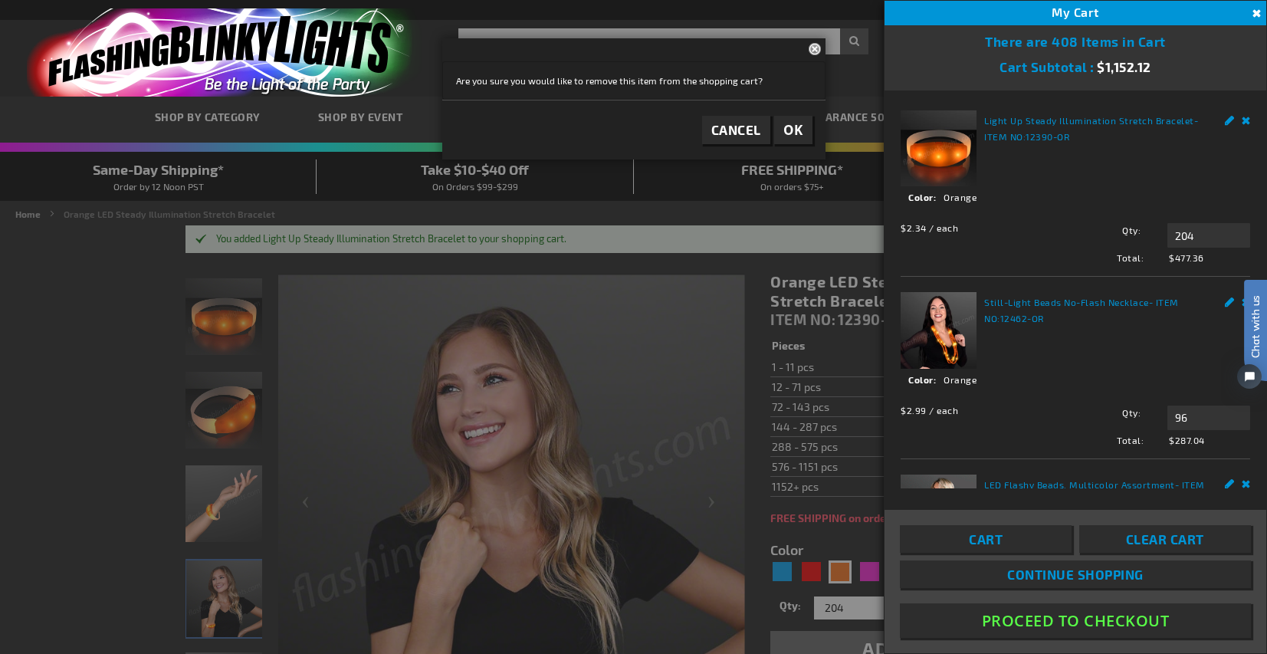
click at [796, 129] on span "OK" at bounding box center [793, 130] width 20 height 18
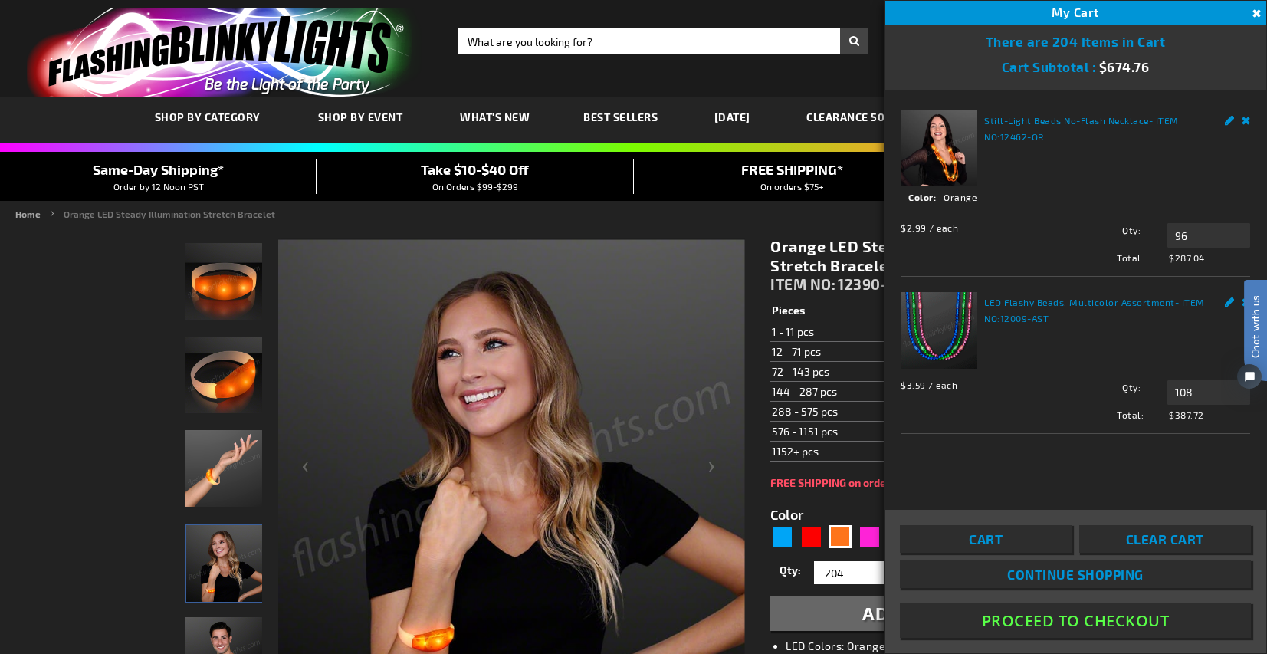
click at [1242, 302] on div "Chat with us" at bounding box center [1247, 349] width 38 height 107
click at [1240, 303] on div "Chat with us" at bounding box center [1247, 349] width 38 height 107
drag, startPoint x: 1244, startPoint y: 302, endPoint x: 2466, endPoint y: 495, distance: 1236.6
click at [1244, 302] on span "Chat with us" at bounding box center [1255, 325] width 23 height 63
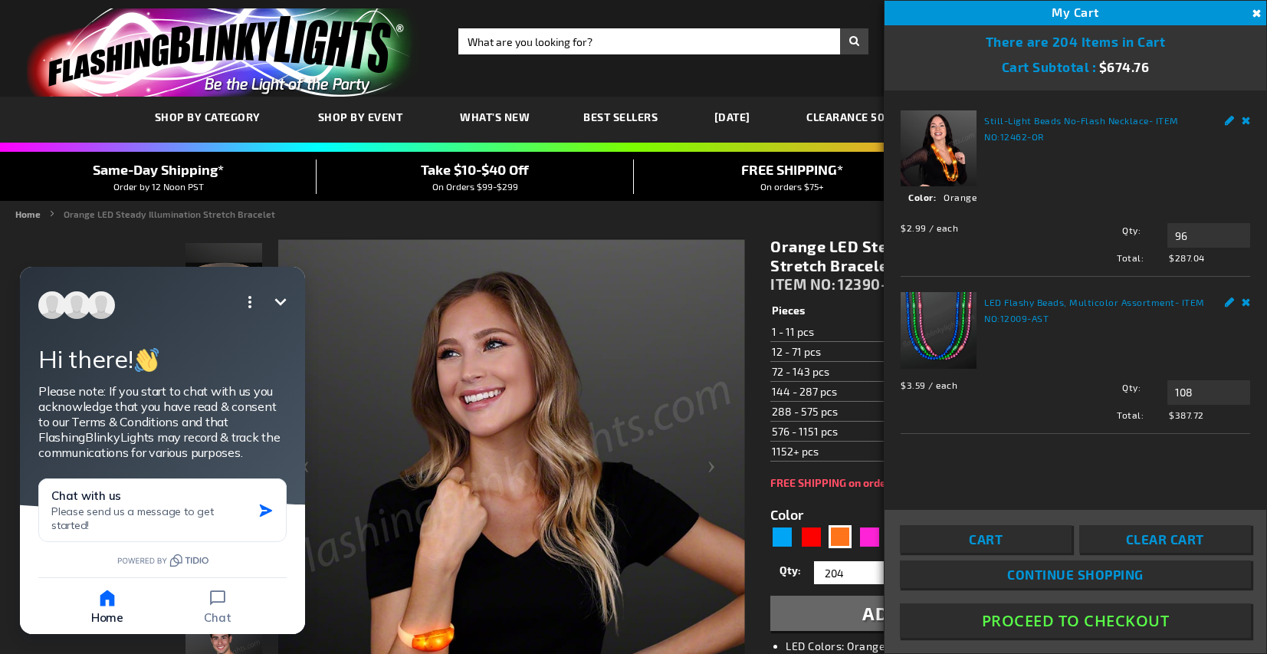
click at [1241, 300] on link "Remove" at bounding box center [1245, 300] width 9 height 16
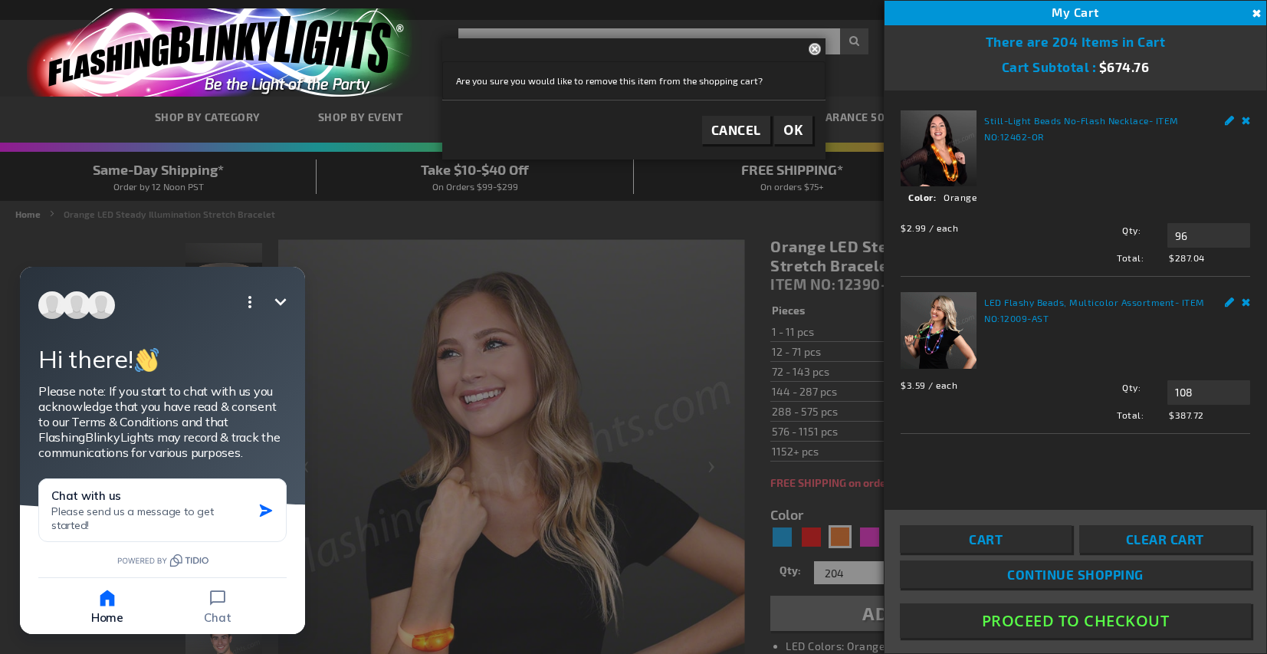
click at [807, 126] on button "OK" at bounding box center [793, 130] width 38 height 28
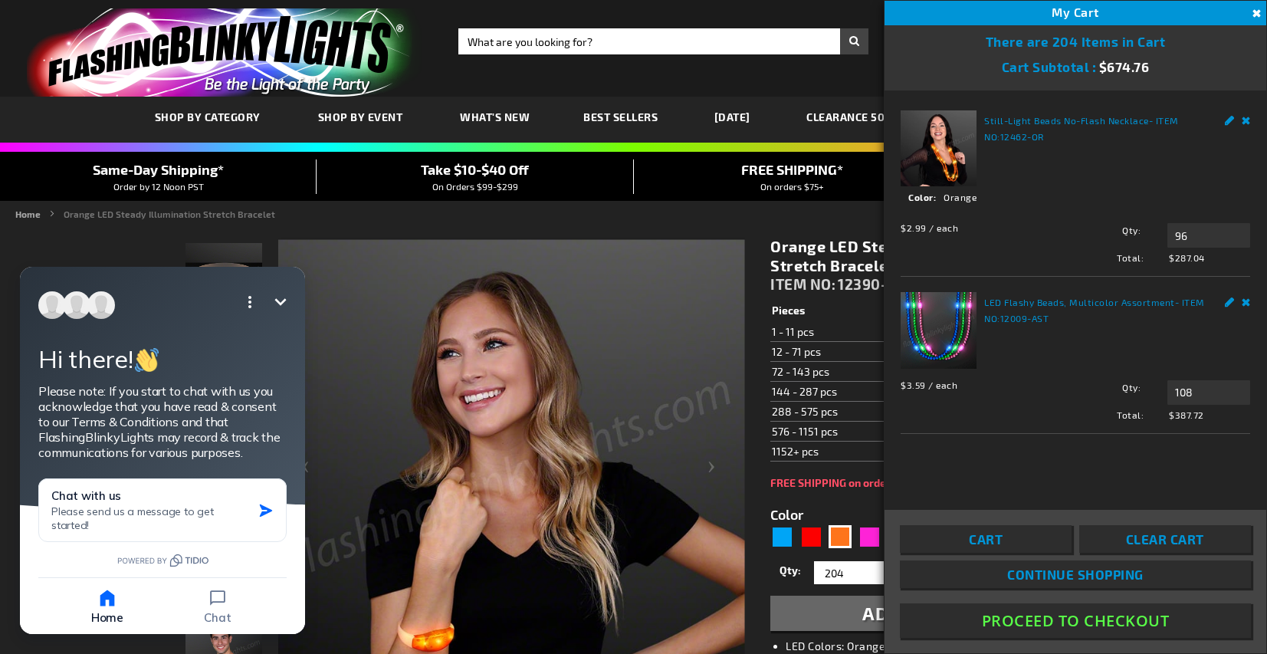
click at [290, 298] on button "Minimize" at bounding box center [280, 302] width 31 height 31
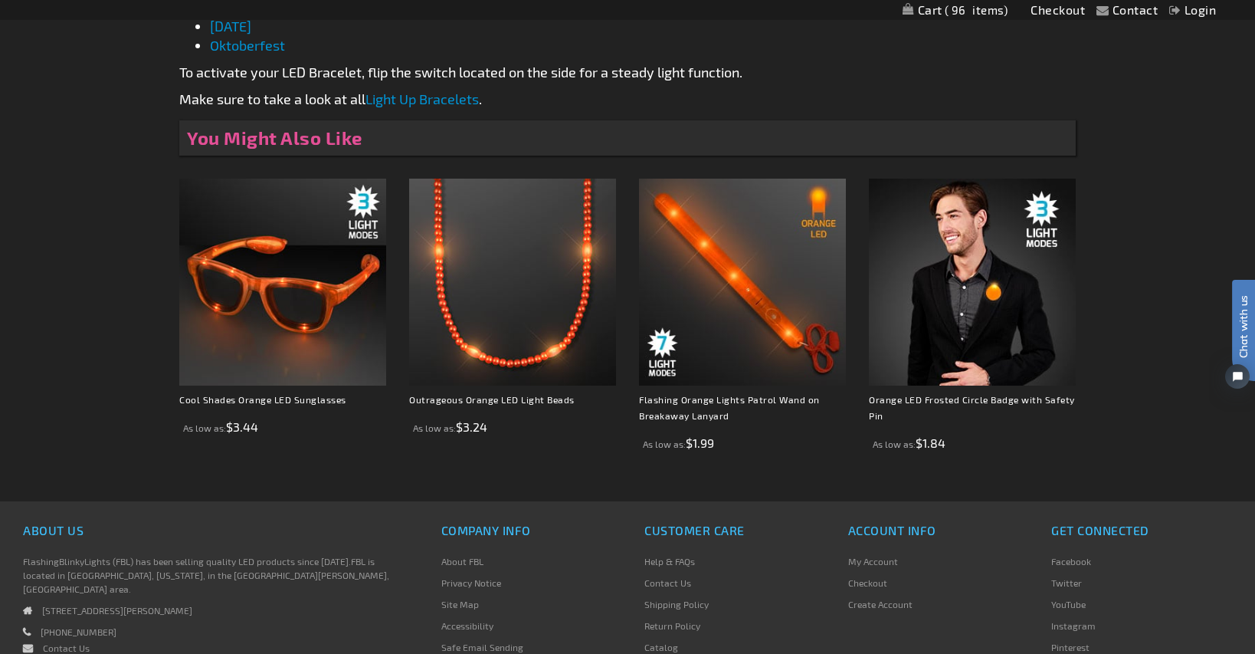
scroll to position [996, 0]
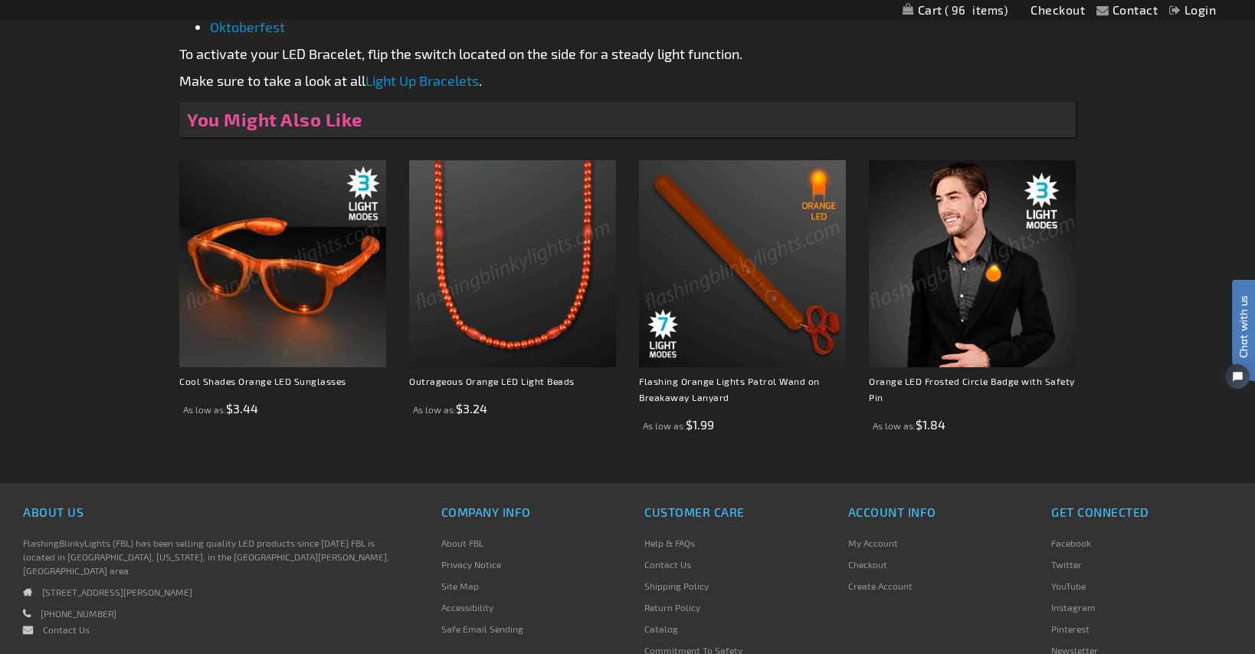
click at [1008, 306] on img at bounding box center [972, 263] width 207 height 207
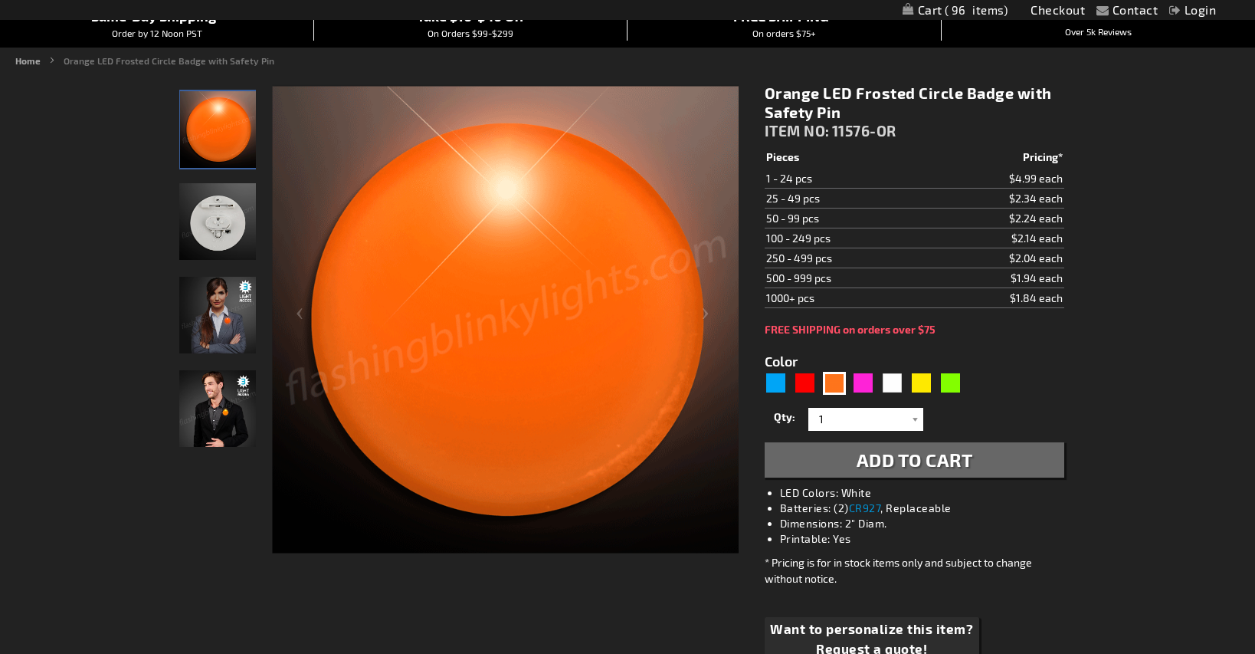
click at [226, 323] on img "Female model displaying Orange LED Frosted Circle Badge" at bounding box center [217, 315] width 77 height 77
